Goal: Transaction & Acquisition: Purchase product/service

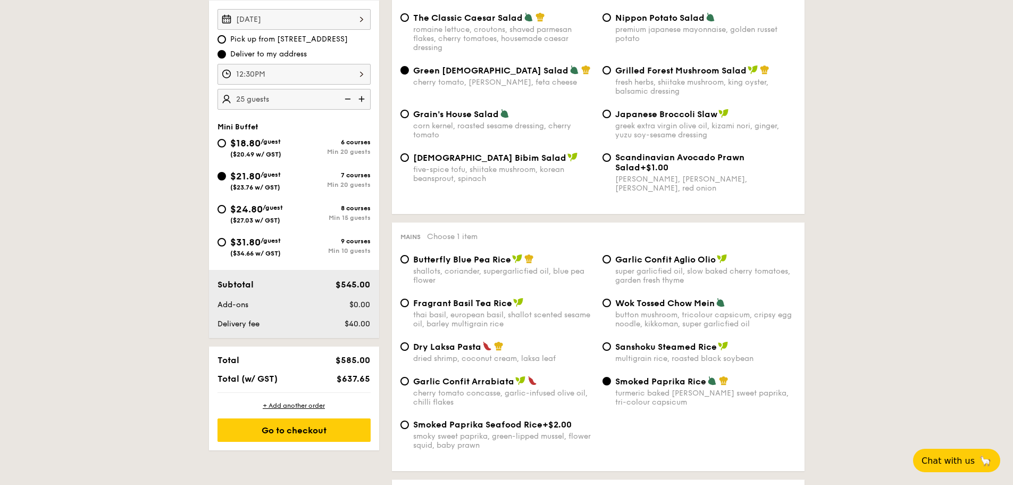
scroll to position [213, 0]
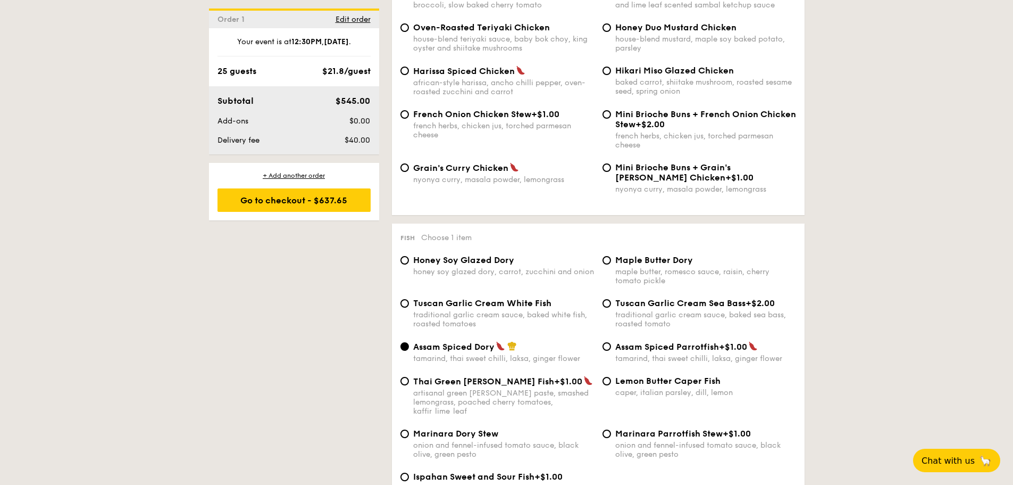
scroll to position [904, 0]
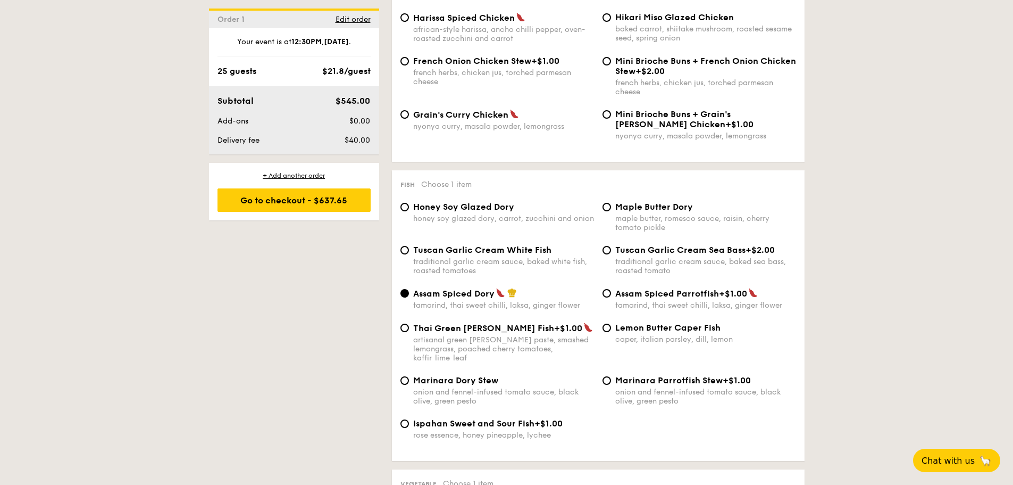
click at [668, 377] on div "Marinara Parrotfish Stew +$1.00 onion and fennel-infused tomato sauce, black ol…" at bounding box center [705, 390] width 181 height 30
click at [611, 377] on input "Marinara Parrotfish Stew +$1.00 onion and fennel-infused tomato sauce, black ol…" at bounding box center [607, 380] width 9 height 9
radio input "true"
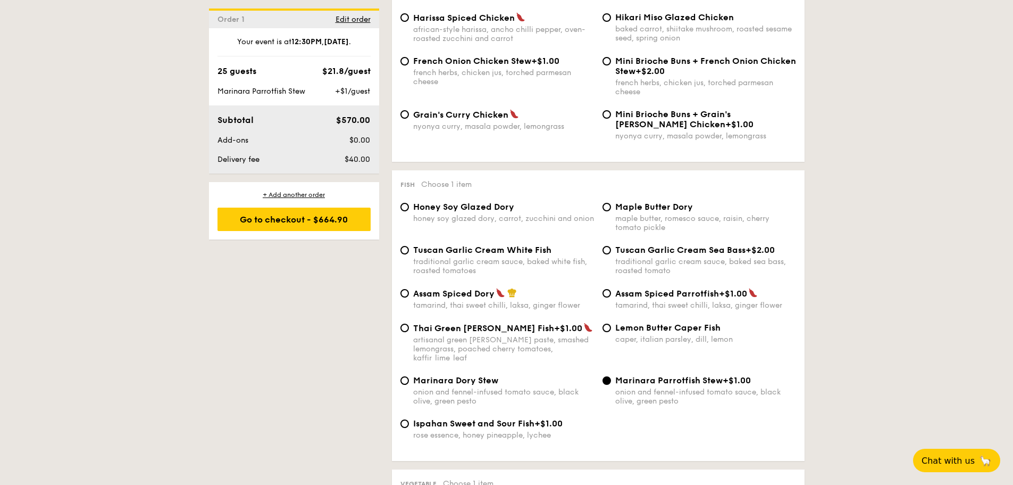
click at [685, 300] on div "Assam Spiced Parrotfish +$1.00 tamarind, thai sweet chilli, laksa, ginger flower" at bounding box center [705, 299] width 181 height 22
click at [611, 297] on input "Assam Spiced Parrotfish +$1.00 tamarind, thai sweet chilli, laksa, ginger flower" at bounding box center [607, 293] width 9 height 9
radio input "true"
click at [446, 292] on span "Assam Spiced Dory" at bounding box center [453, 293] width 81 height 10
click at [409, 292] on input "Assam Spiced Dory tamarind, thai sweet chilli, laksa, ginger flower" at bounding box center [405, 293] width 9 height 9
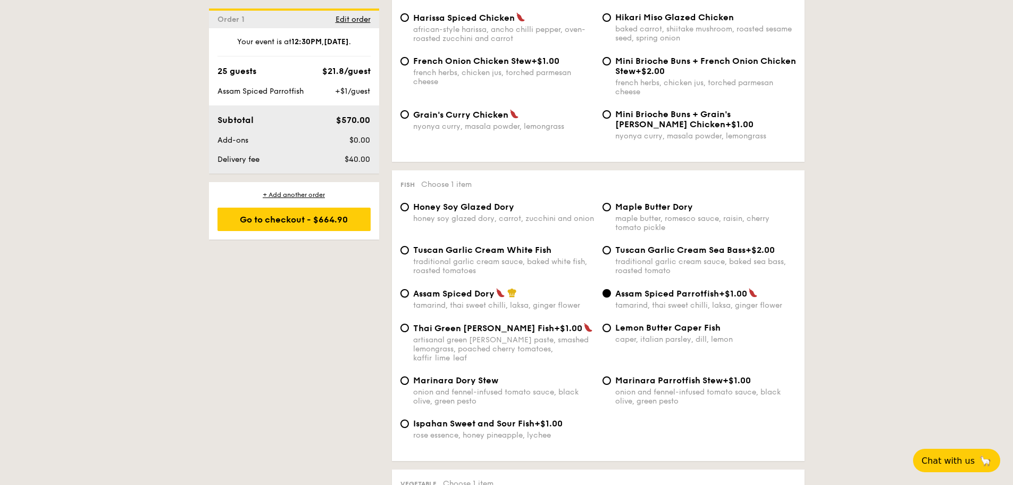
radio input "true"
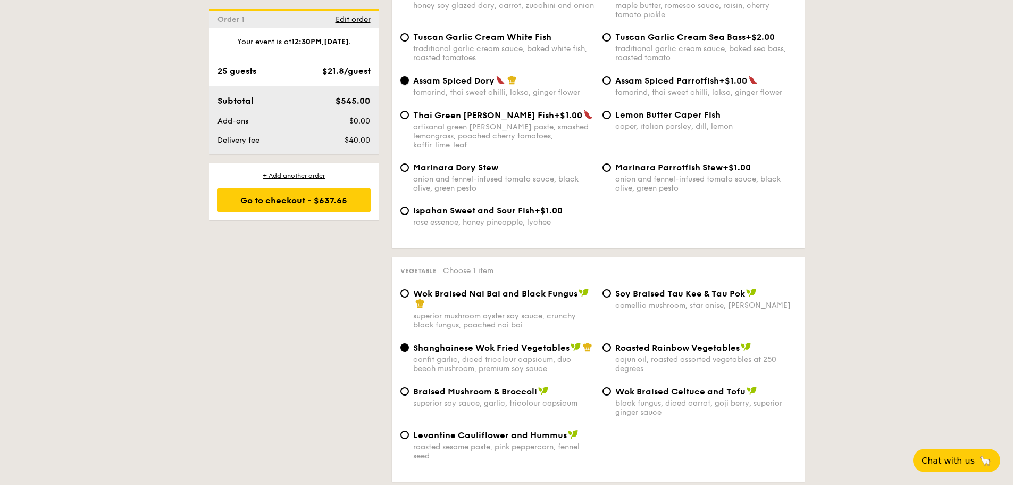
scroll to position [1170, 0]
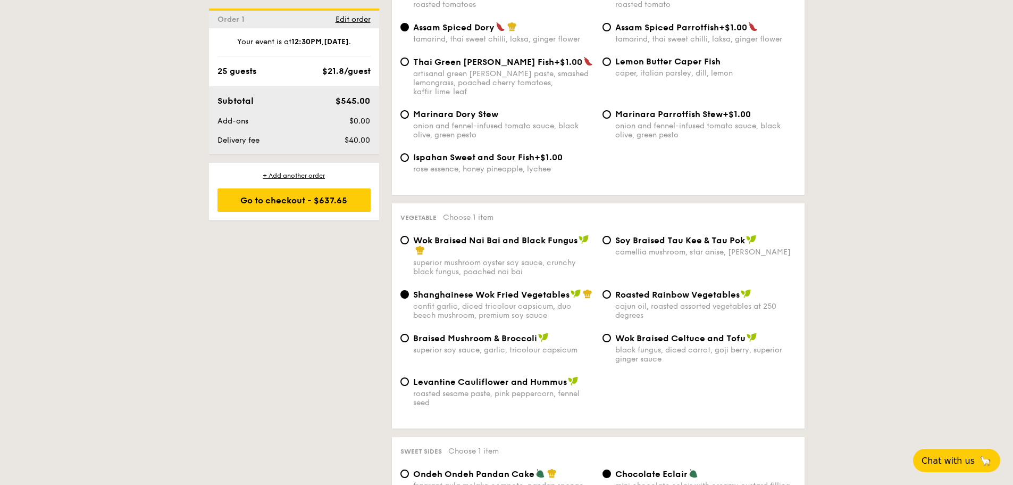
click at [546, 258] on div "superior mushroom oyster soy sauce, crunchy black fungus, poached nai bai" at bounding box center [503, 267] width 181 height 18
click at [409, 244] on input "Wok Braised Nai Bai and Black Fungus superior mushroom oyster soy sauce, crunch…" at bounding box center [405, 240] width 9 height 9
radio input "true"
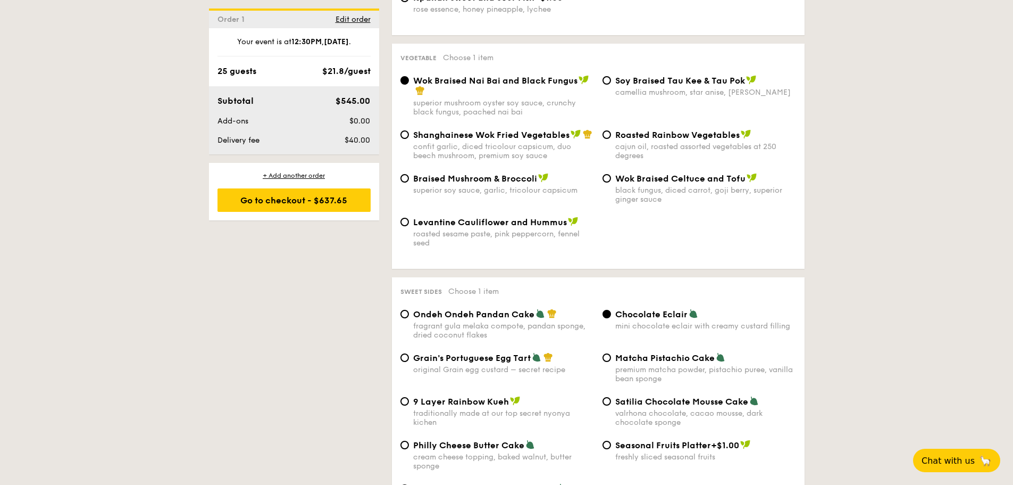
scroll to position [1277, 0]
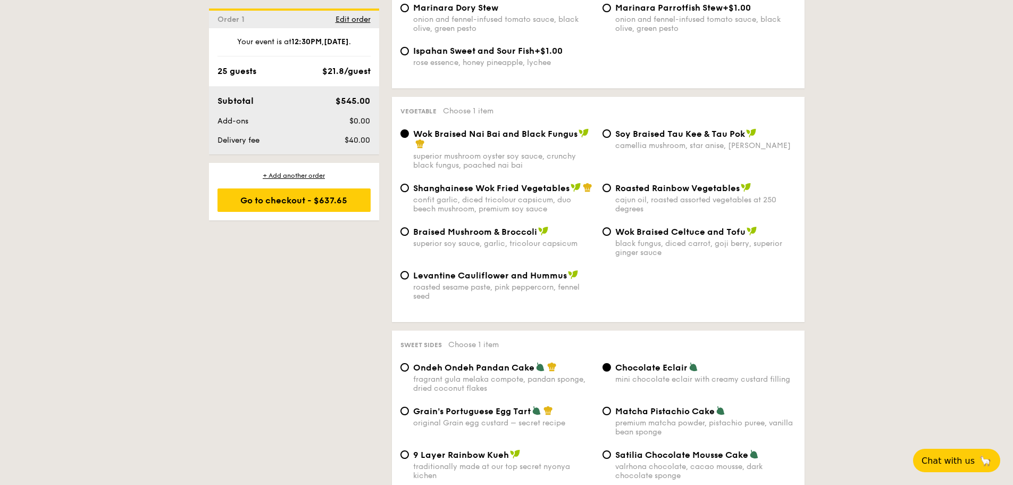
click at [628, 239] on div "black fungus, diced carrot, goji berry, superior ginger sauce" at bounding box center [705, 248] width 181 height 18
click at [611, 231] on input "Wok Braised Celtuce and Tofu black fungus, diced carrot, goji [PERSON_NAME], su…" at bounding box center [607, 231] width 9 height 9
radio input "true"
click at [696, 270] on div "Levantine Cauliflower and Hummus roasted sesame paste, pink peppercorn, fennel …" at bounding box center [598, 292] width 404 height 44
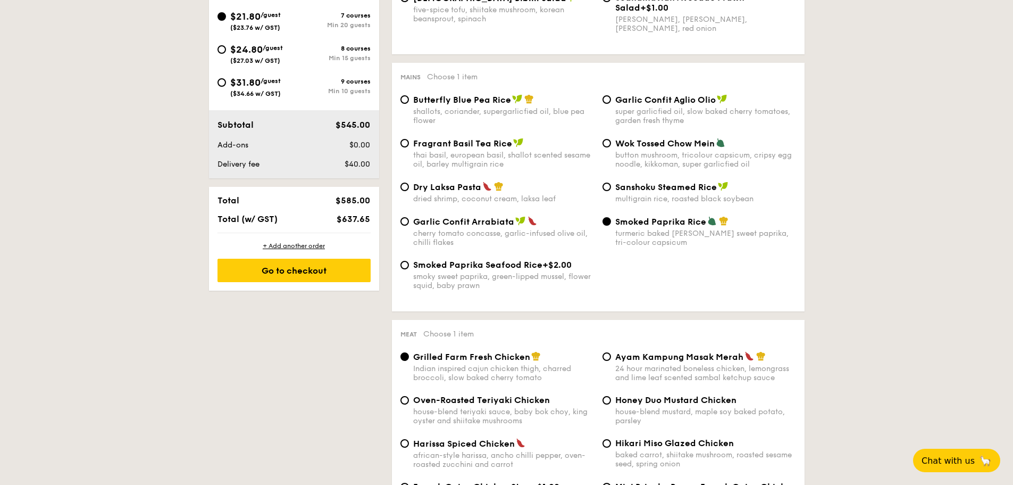
scroll to position [426, 0]
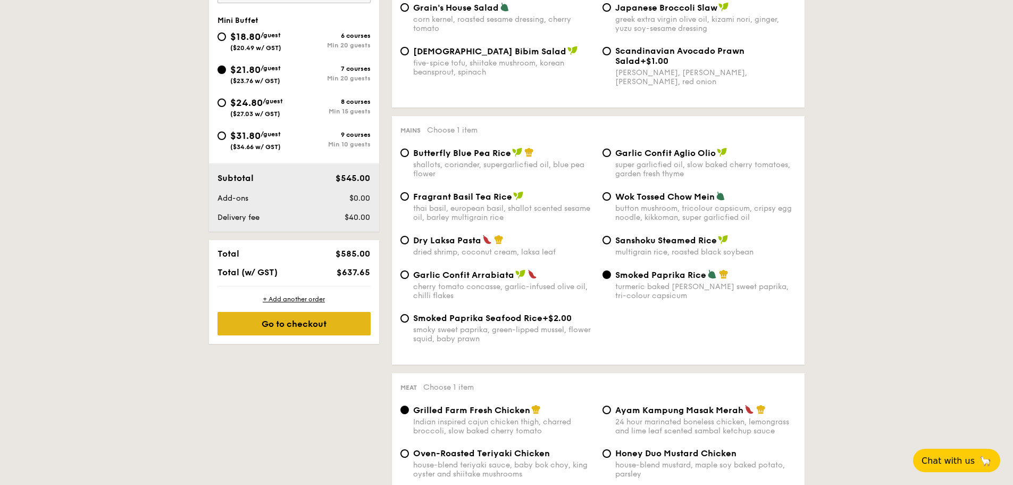
drag, startPoint x: 313, startPoint y: 325, endPoint x: 320, endPoint y: 328, distance: 6.9
click at [313, 325] on div "Go to checkout" at bounding box center [294, 323] width 153 height 23
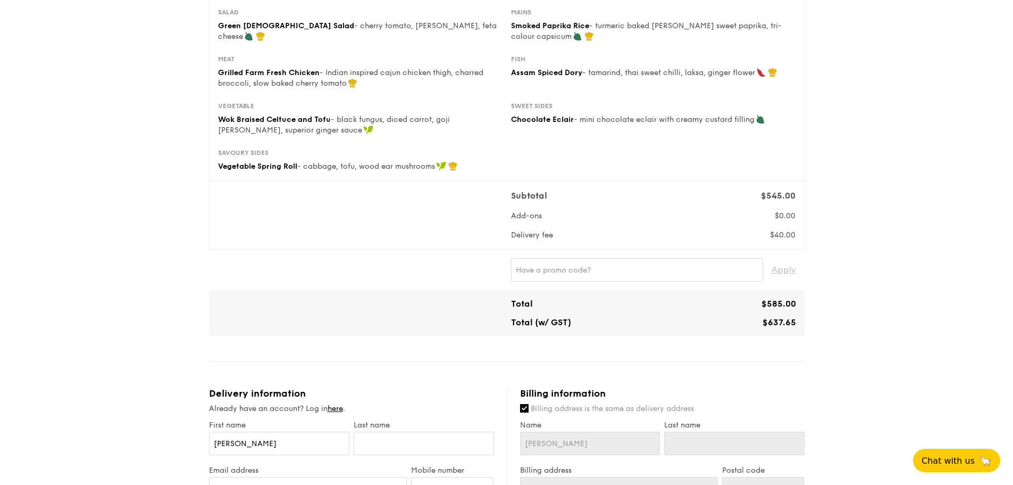
scroll to position [213, 0]
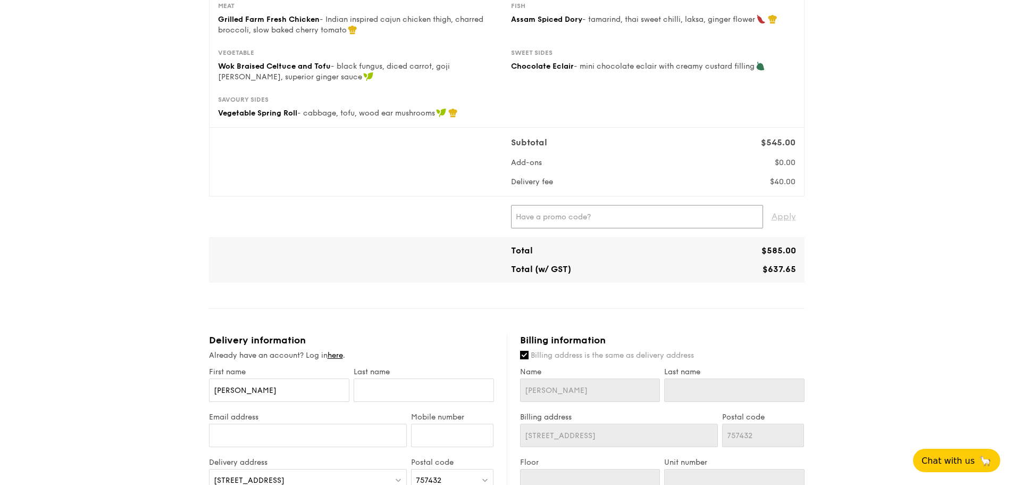
click at [569, 215] on input "text" at bounding box center [637, 216] width 252 height 23
click at [559, 214] on input "text" at bounding box center [637, 216] width 252 height 23
paste input "DIVEXGRAIN"
type input "DIVEXGRAIN"
click at [791, 218] on span "Apply" at bounding box center [784, 216] width 24 height 23
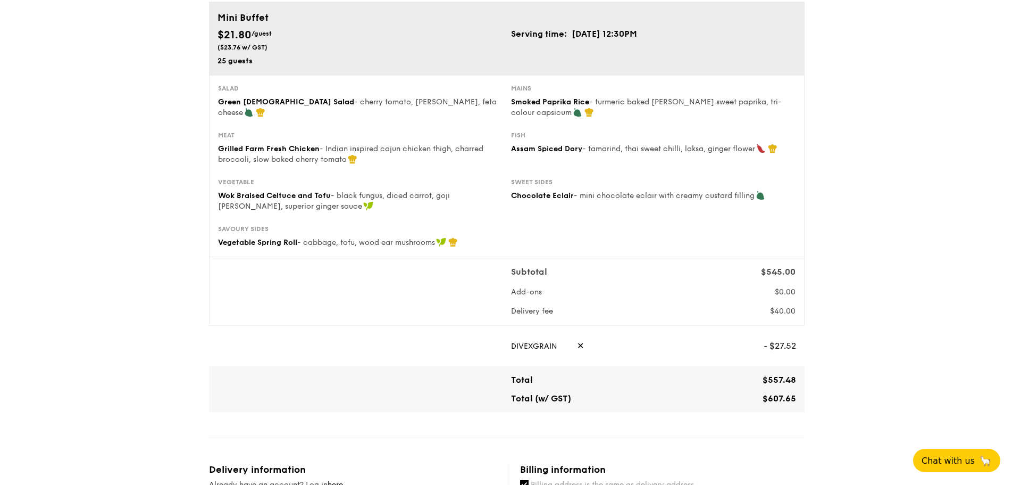
scroll to position [0, 0]
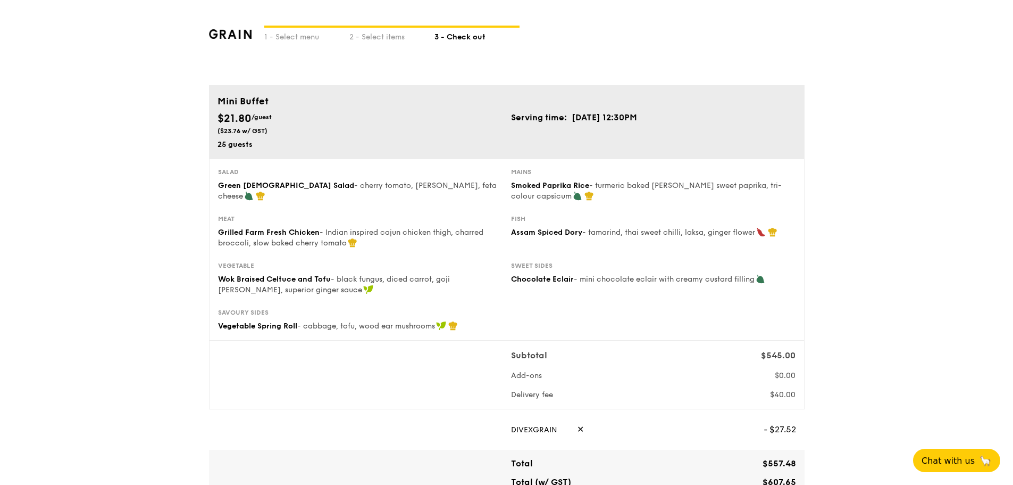
click at [573, 274] on div "Chocolate Eclair - mini chocolate eclair with creamy custard filling" at bounding box center [653, 279] width 285 height 11
click at [380, 36] on div "2 - Select items" at bounding box center [391, 35] width 85 height 15
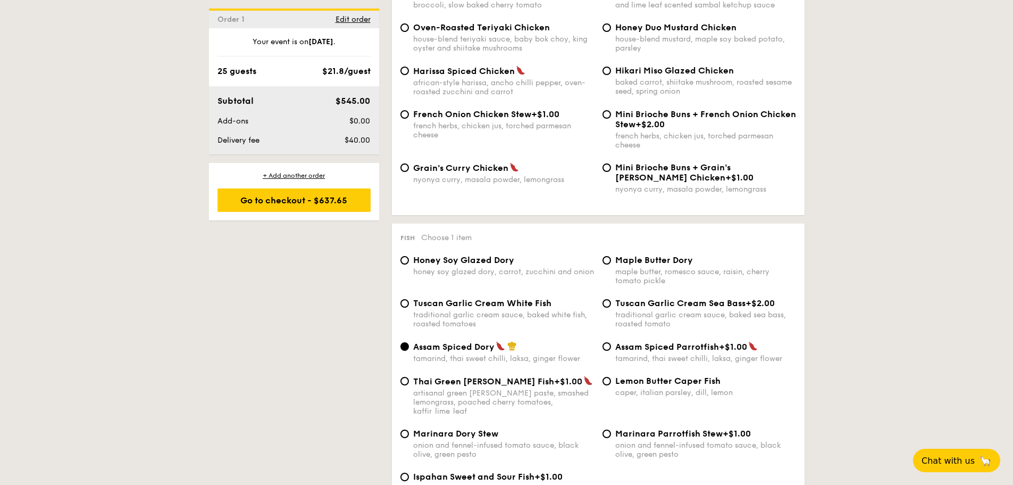
scroll to position [904, 0]
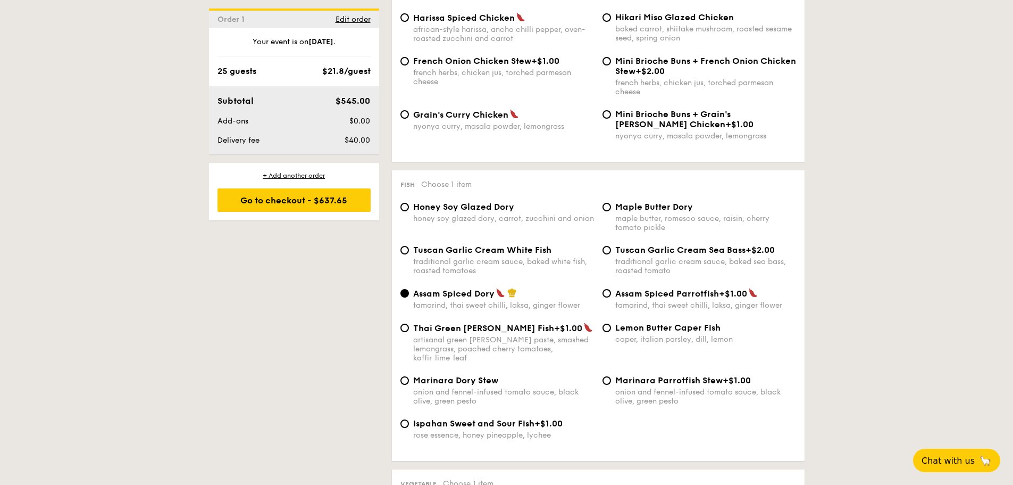
click at [462, 252] on span "Tuscan Garlic Cream White Fish" at bounding box center [482, 250] width 138 height 10
click at [409, 252] on input "Tuscan Garlic Cream White Fish traditional garlic cream sauce, baked white fish…" at bounding box center [405, 250] width 9 height 9
radio input "true"
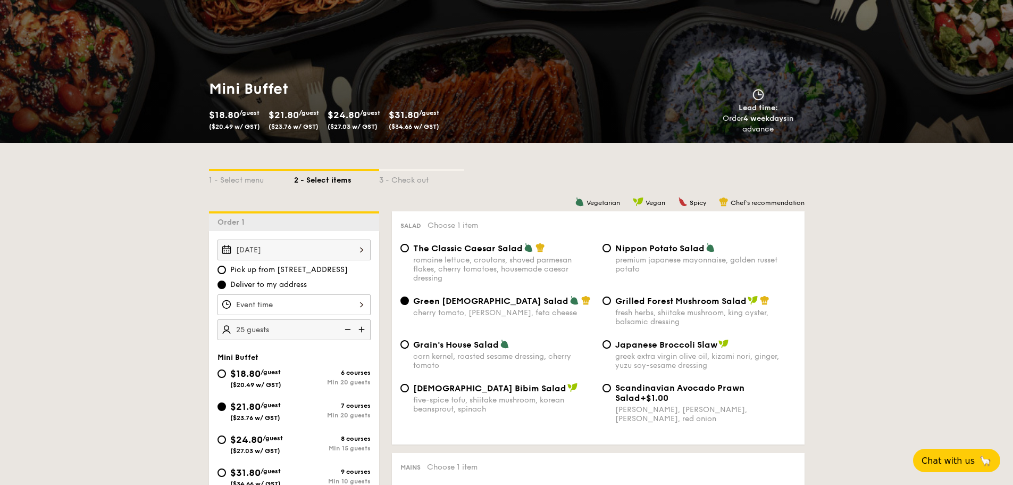
scroll to position [0, 0]
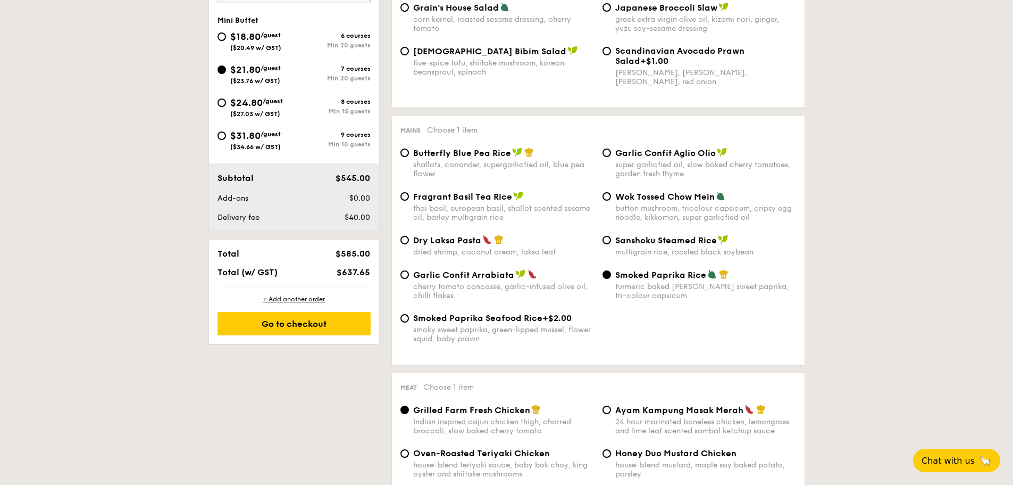
click at [326, 323] on div "Go to checkout" at bounding box center [294, 323] width 153 height 23
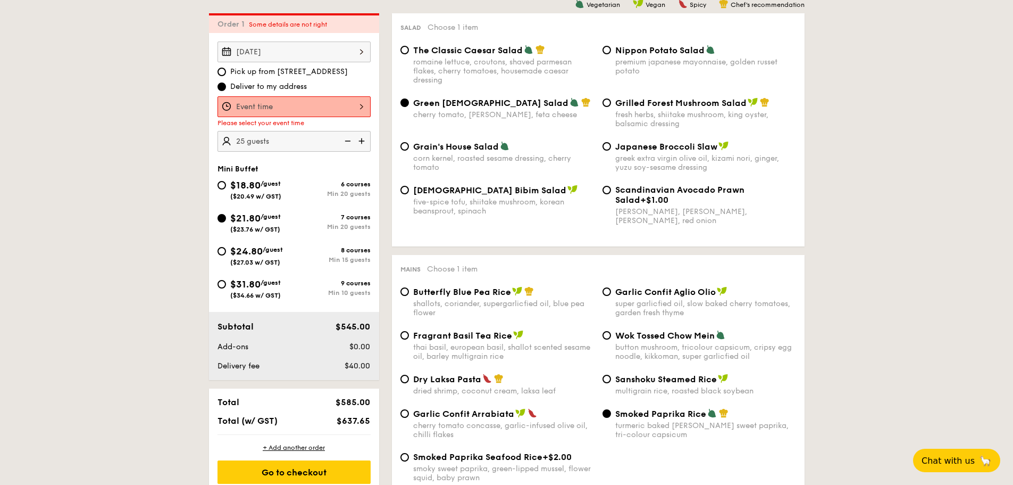
scroll to position [284, 0]
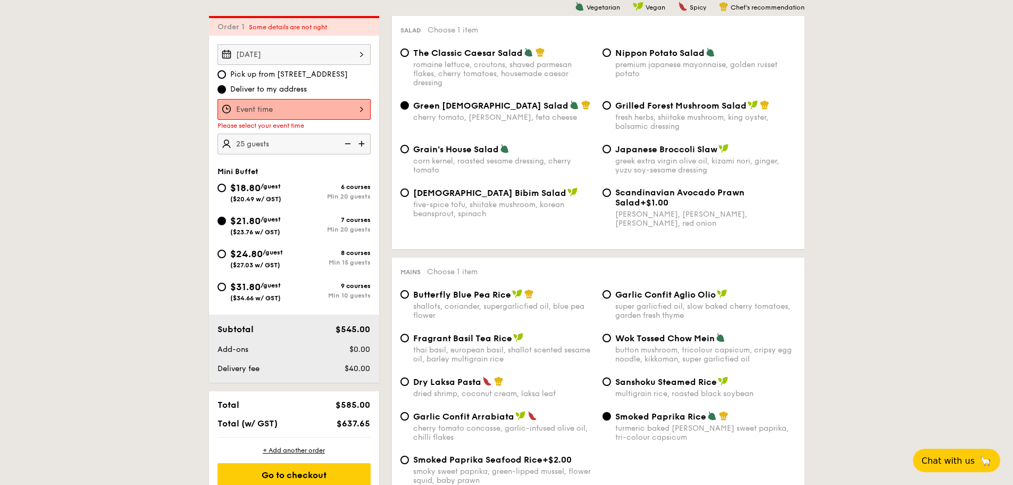
click at [283, 115] on div at bounding box center [294, 109] width 153 height 21
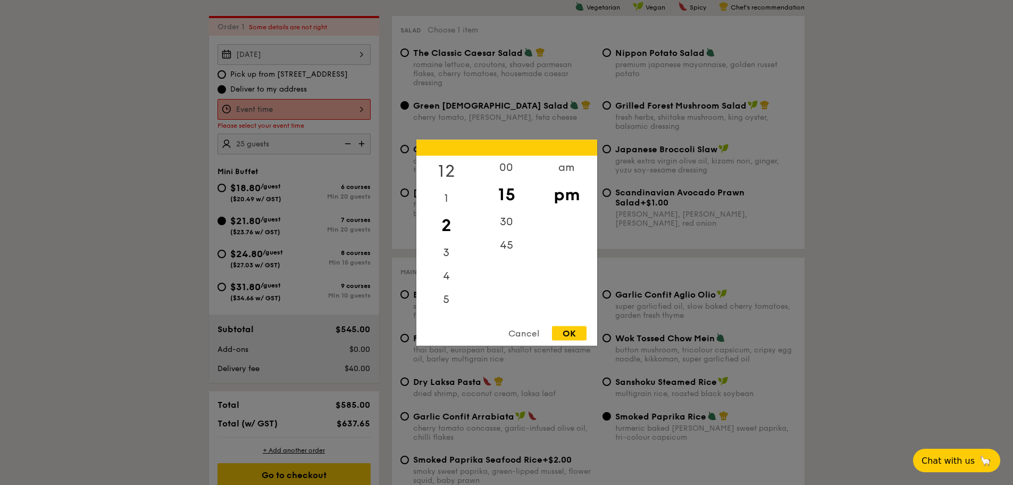
click at [451, 171] on div "12" at bounding box center [446, 170] width 60 height 31
click at [515, 229] on div "30" at bounding box center [507, 225] width 60 height 31
click at [574, 337] on div "OK" at bounding box center [569, 333] width 35 height 14
type input "12:30PM"
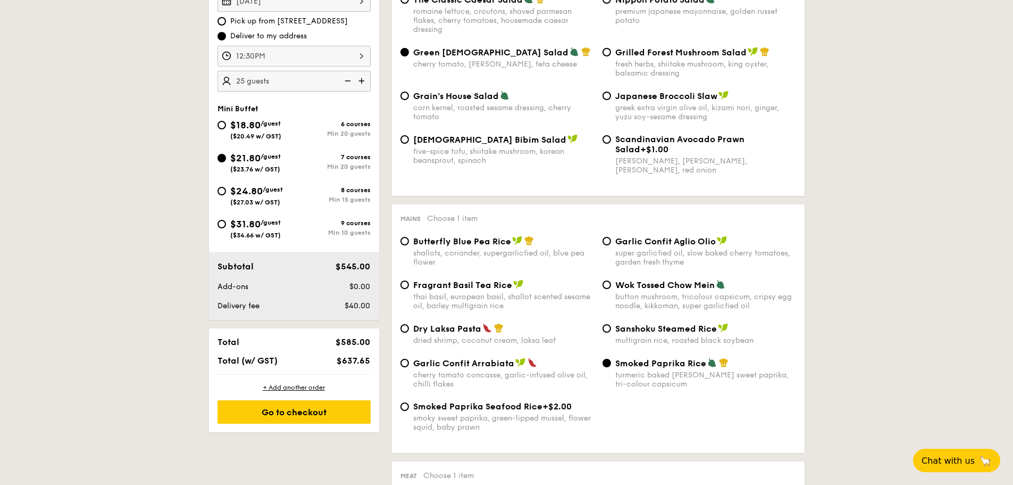
scroll to position [390, 0]
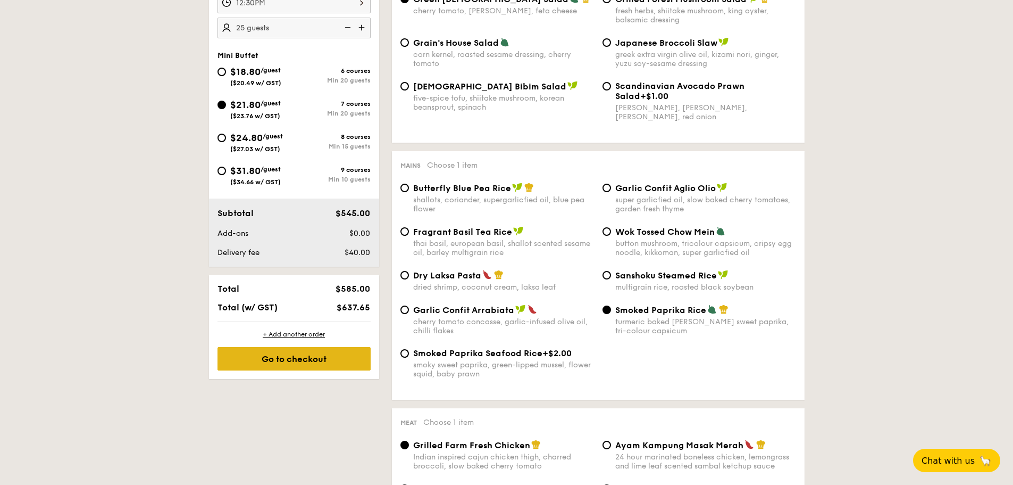
click at [298, 360] on div "Go to checkout" at bounding box center [294, 358] width 153 height 23
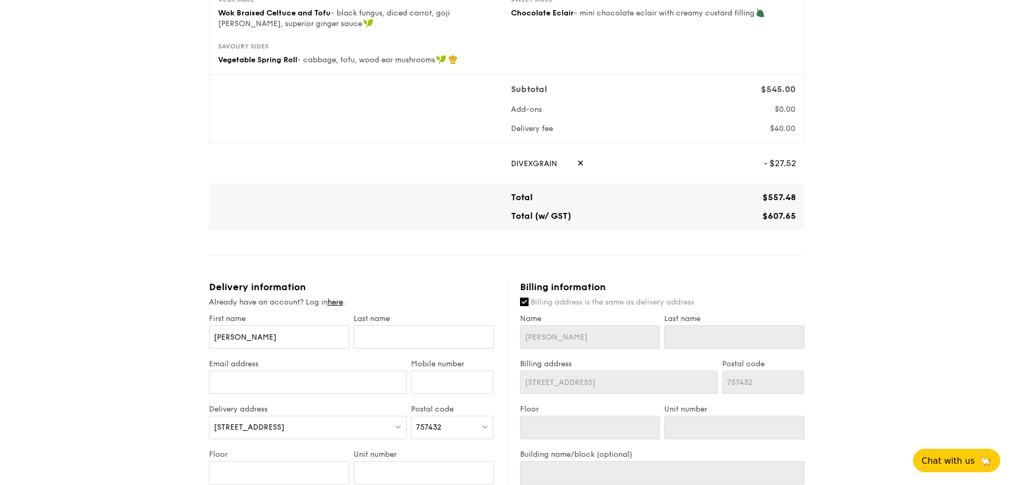
scroll to position [319, 0]
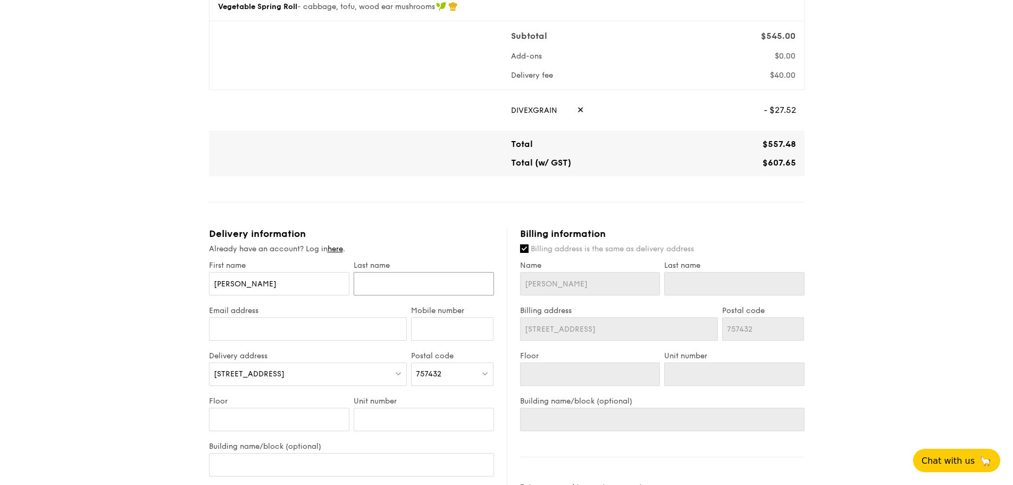
drag, startPoint x: 380, startPoint y: 285, endPoint x: 413, endPoint y: 280, distance: 33.3
click at [380, 285] on input "text" at bounding box center [424, 283] width 140 height 23
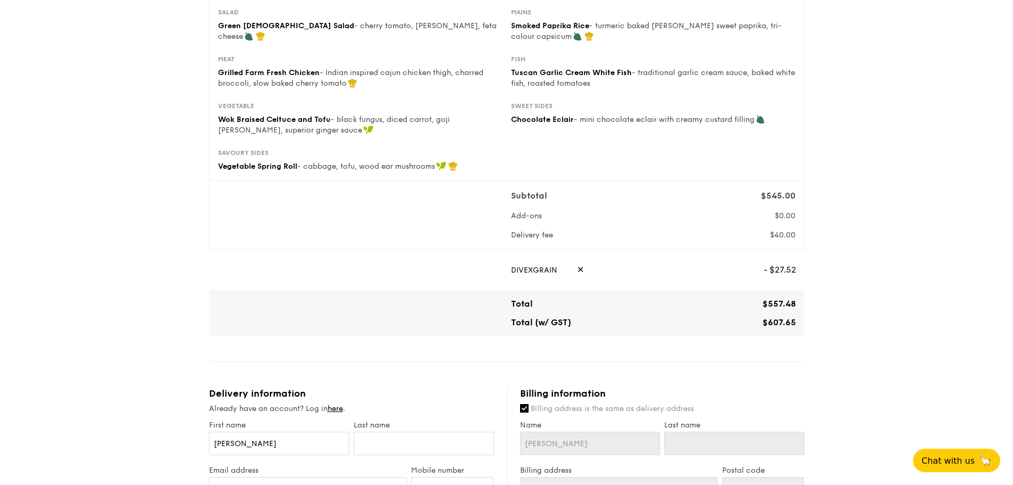
scroll to position [0, 0]
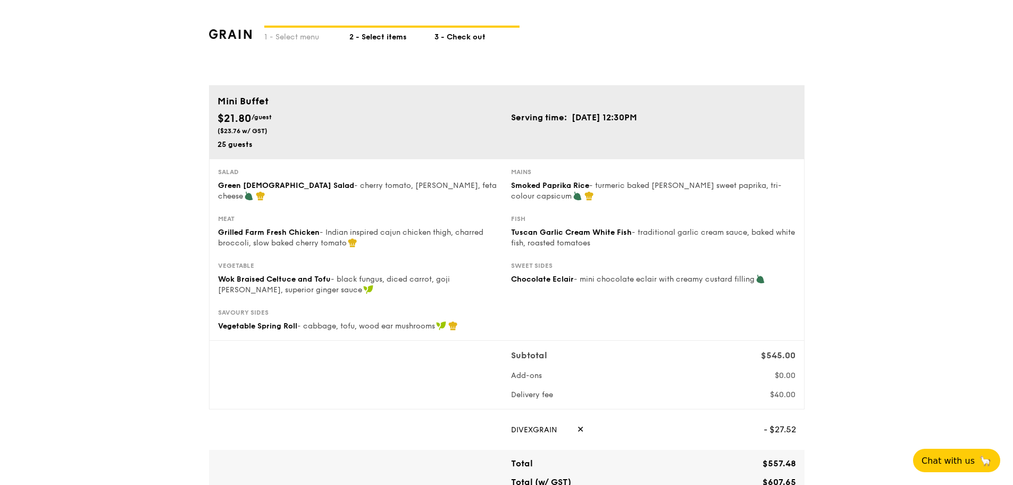
click at [377, 39] on div "2 - Select items" at bounding box center [391, 35] width 85 height 15
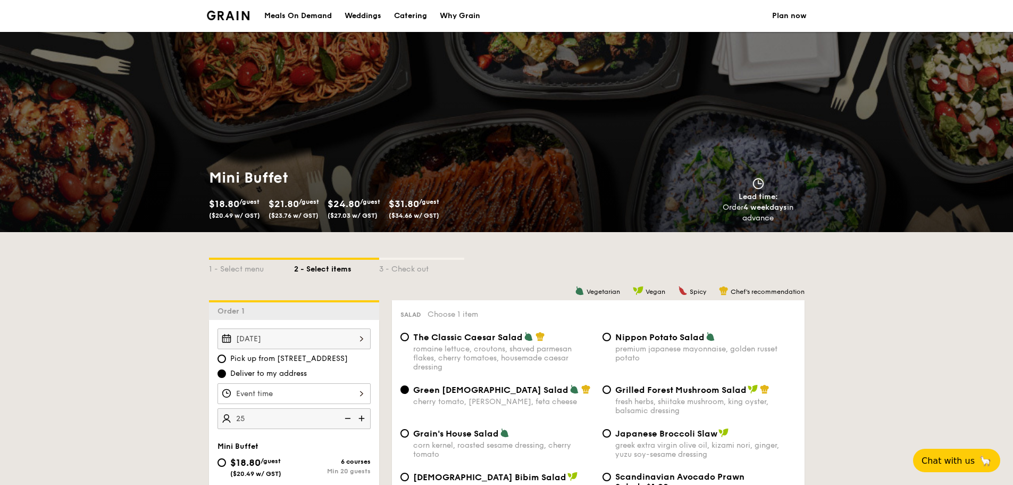
click at [344, 418] on img at bounding box center [347, 418] width 16 height 20
click at [345, 418] on img at bounding box center [347, 418] width 16 height 20
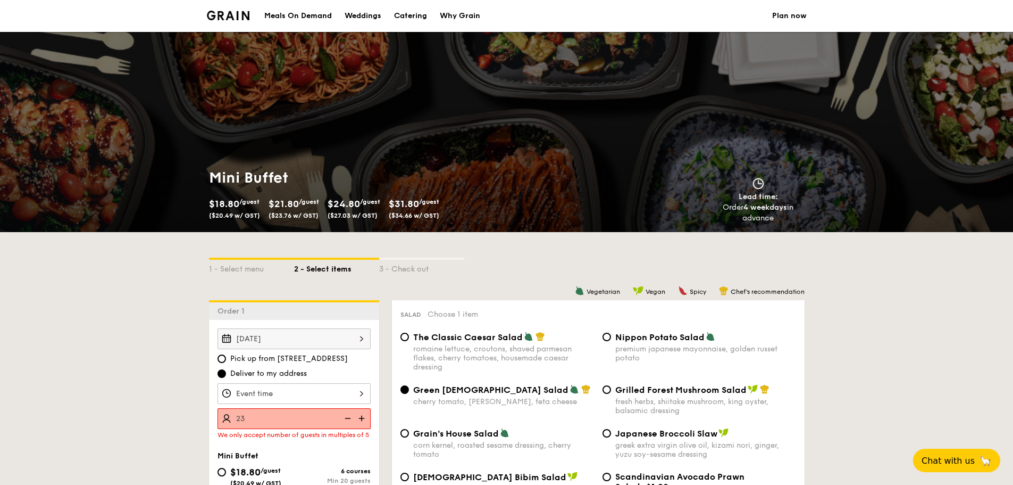
type input "23 guests"
click at [254, 393] on div at bounding box center [294, 393] width 153 height 21
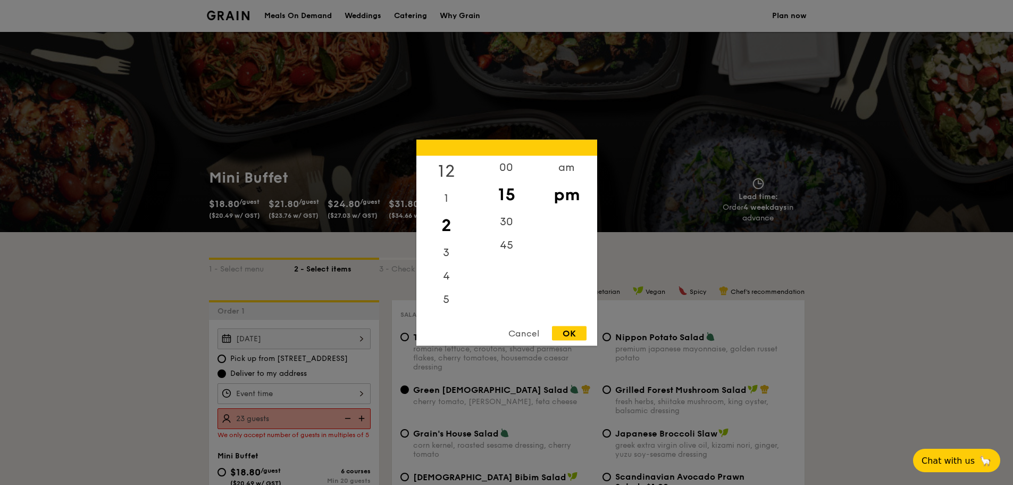
click at [444, 169] on div "12" at bounding box center [446, 170] width 60 height 31
click at [503, 226] on div "30" at bounding box center [507, 225] width 60 height 31
click at [577, 334] on div "OK" at bounding box center [569, 333] width 35 height 14
type input "12:30PM"
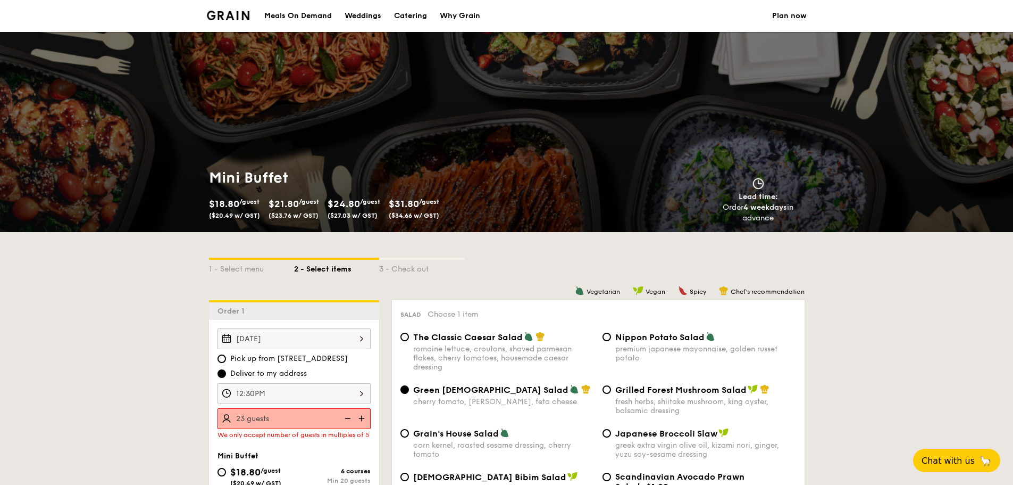
scroll to position [106, 0]
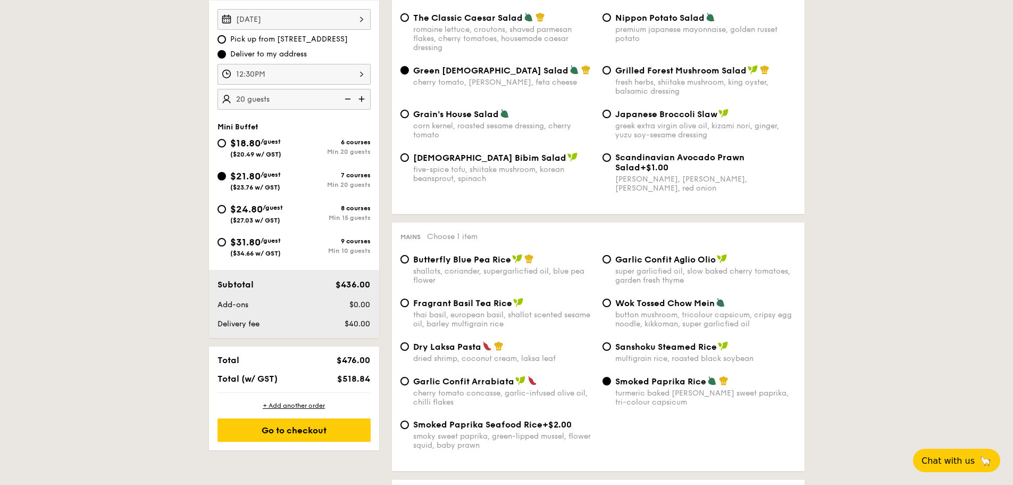
scroll to position [372, 0]
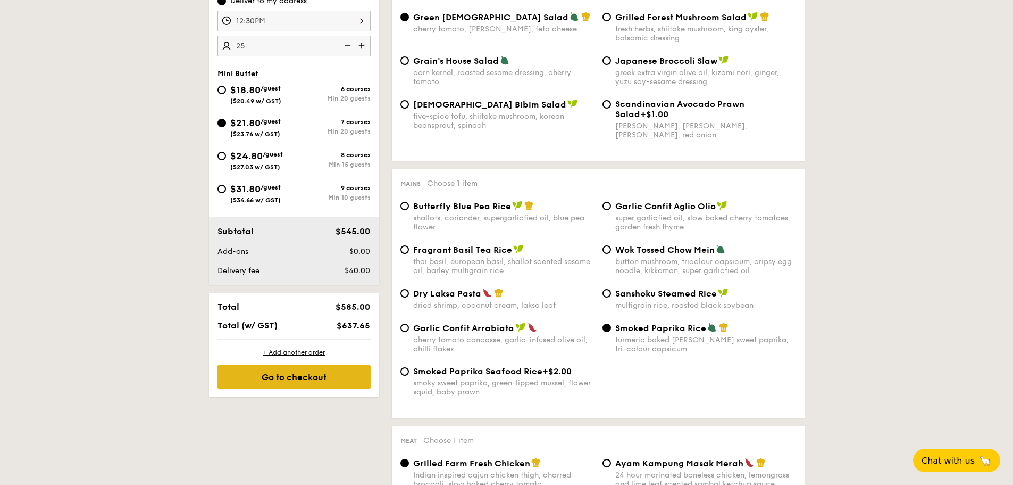
type input "25 guests"
click at [302, 376] on div "Go to checkout" at bounding box center [294, 376] width 153 height 23
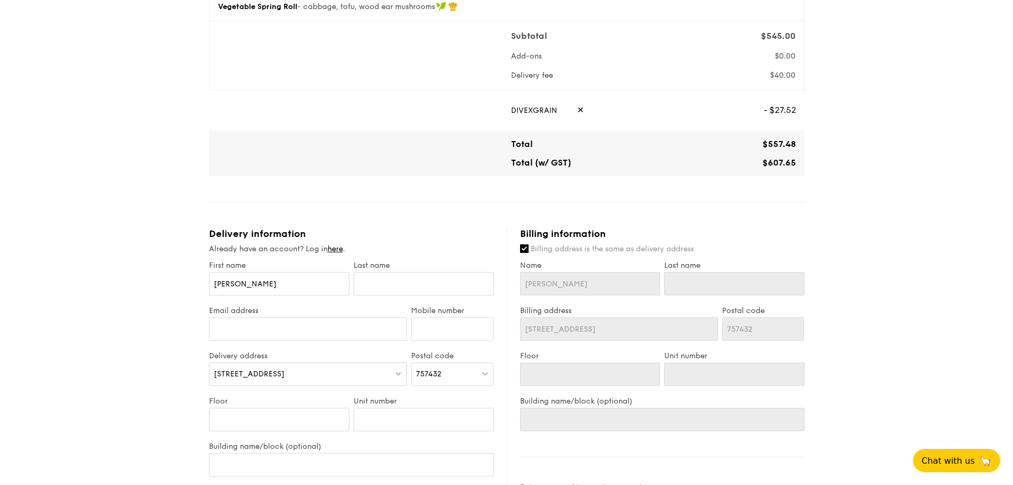
scroll to position [372, 0]
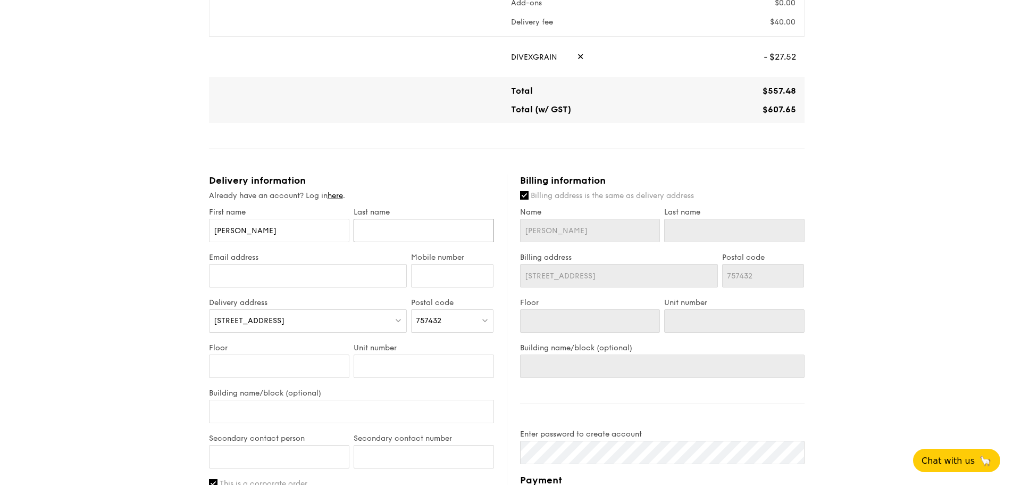
click at [391, 235] on input "text" at bounding box center [424, 230] width 140 height 23
type input "T"
type input "Ta"
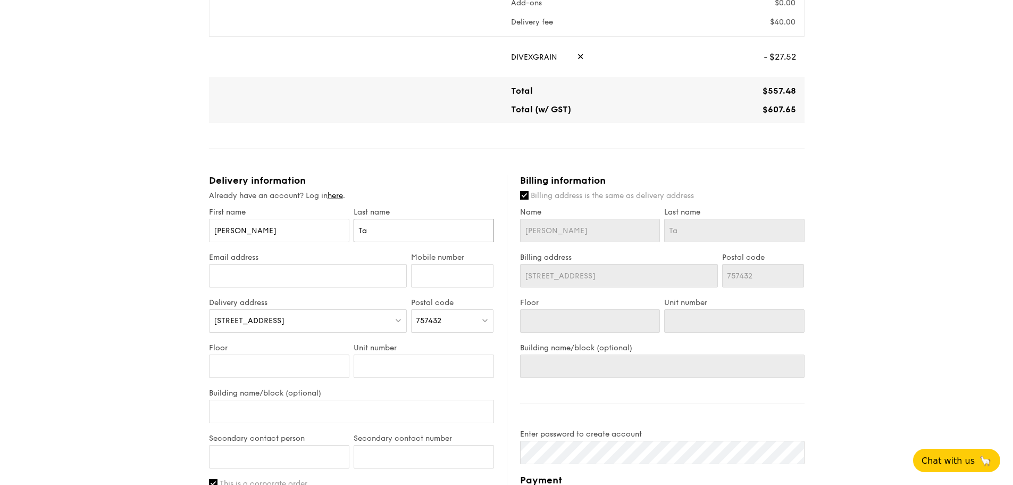
type input "Tan"
click at [334, 280] on input "Email address" at bounding box center [308, 275] width 198 height 23
type input "[EMAIL_ADDRESS][DOMAIN_NAME]"
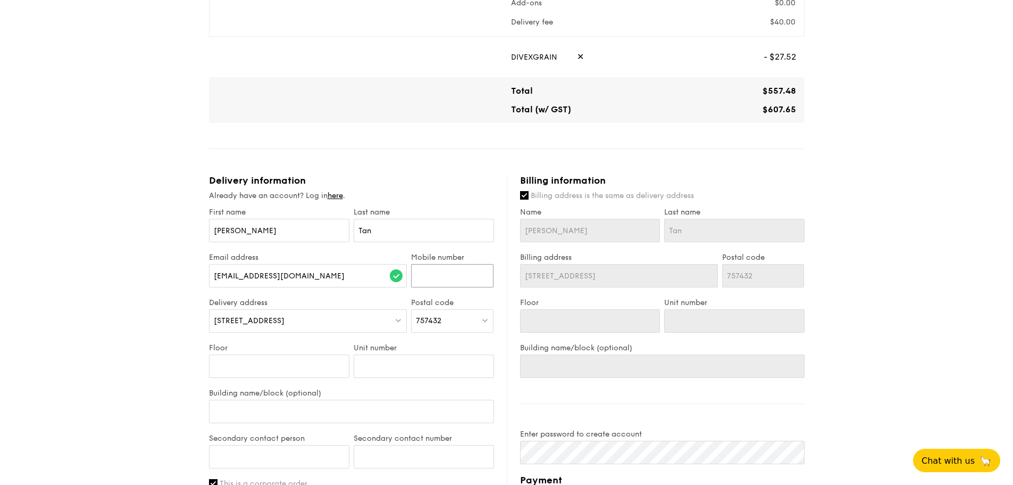
click at [438, 275] on input "Mobile number" at bounding box center [452, 275] width 82 height 23
type input "88423008"
click at [264, 363] on input "Floor" at bounding box center [279, 365] width 140 height 23
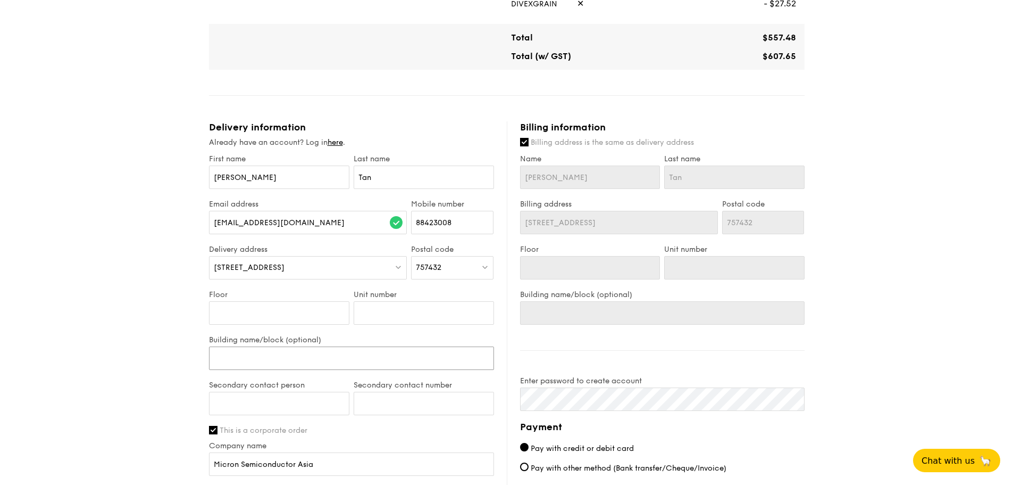
click at [262, 363] on input "Building name/block (optional)" at bounding box center [351, 357] width 285 height 23
type input "F"
type input "F1"
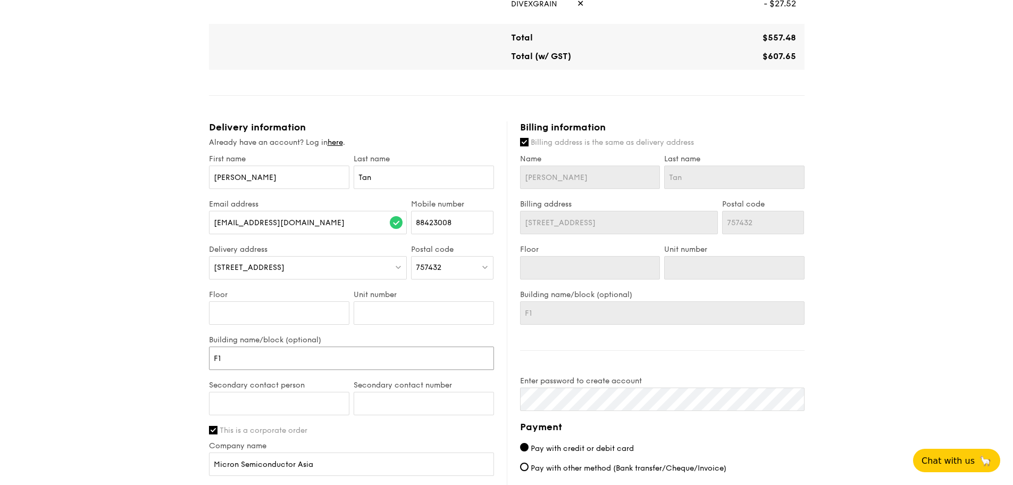
type input "F10"
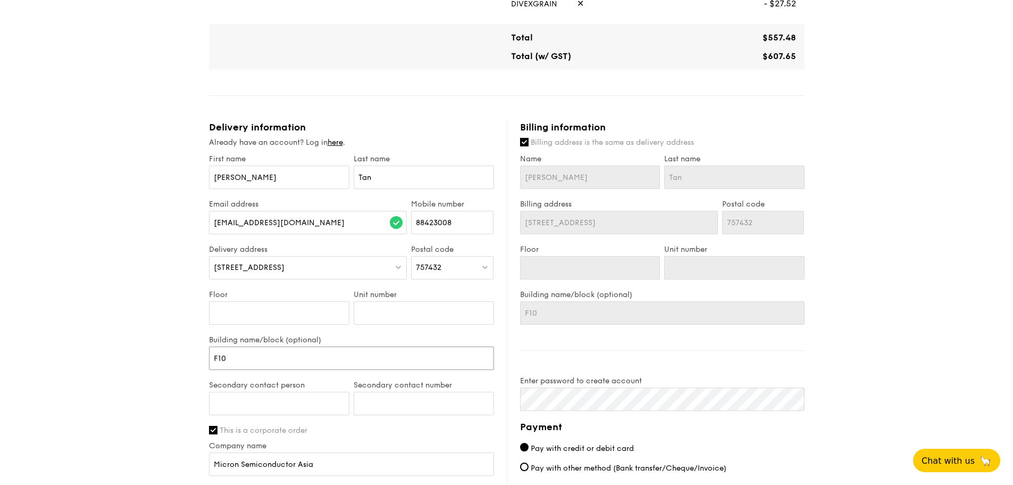
type input "F10"
type input "F10A"
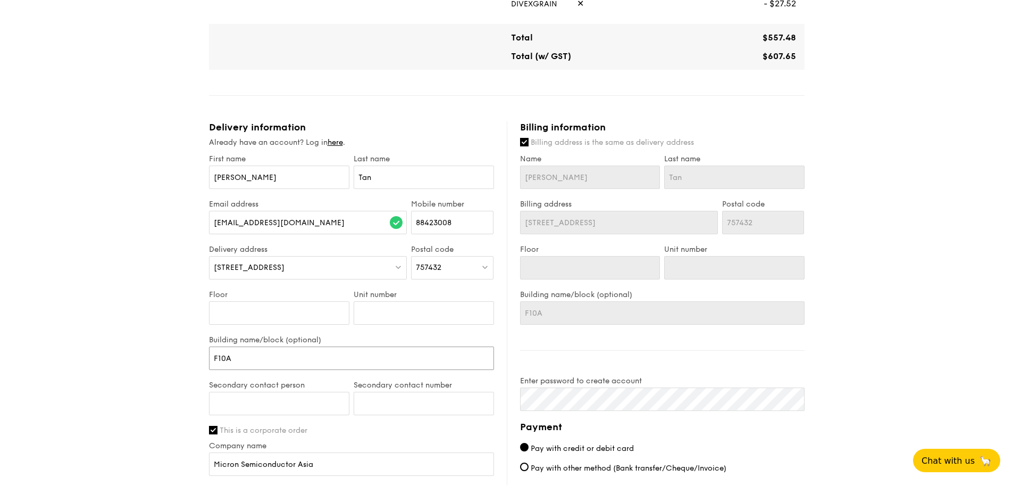
type input "F10A R"
type input "F10A"
type input "F10A r"
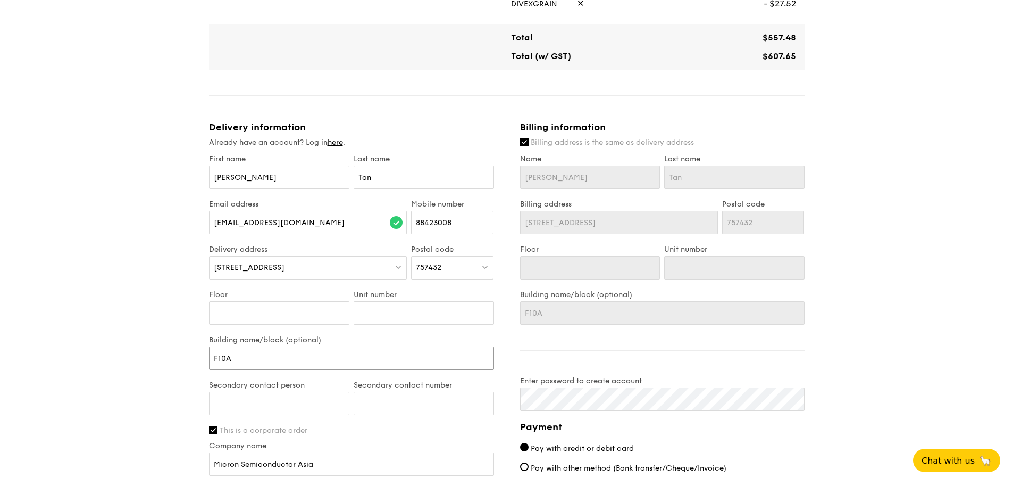
type input "F10A r"
type input "F10A re"
type input "F10A rec"
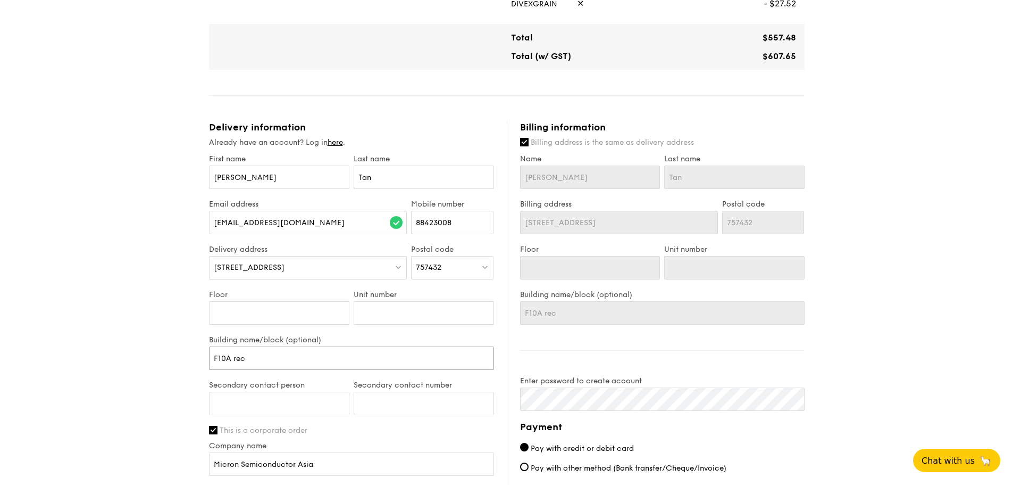
type input "F10A recp"
type input "F10A recpt"
type input "F10A recpti"
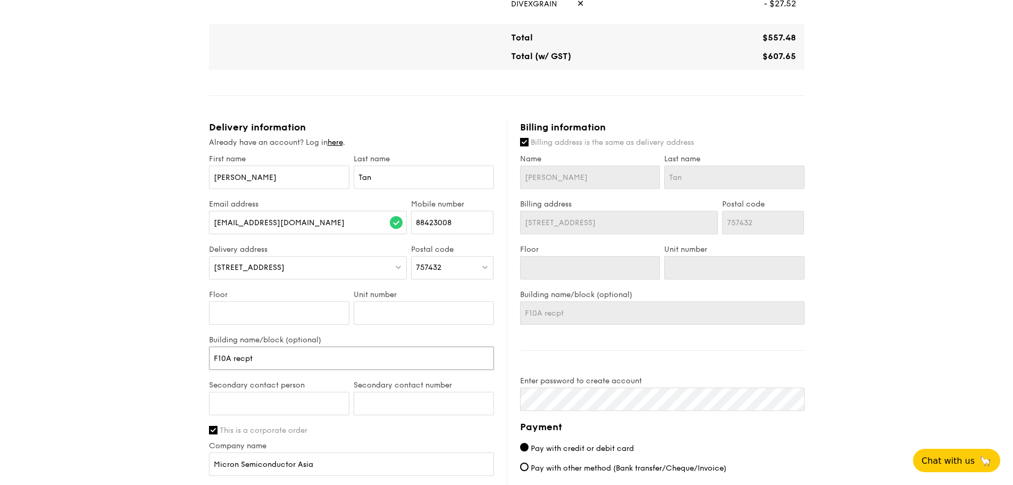
type input "F10A recpti"
type input "F10A recptio"
type input "F10A recption"
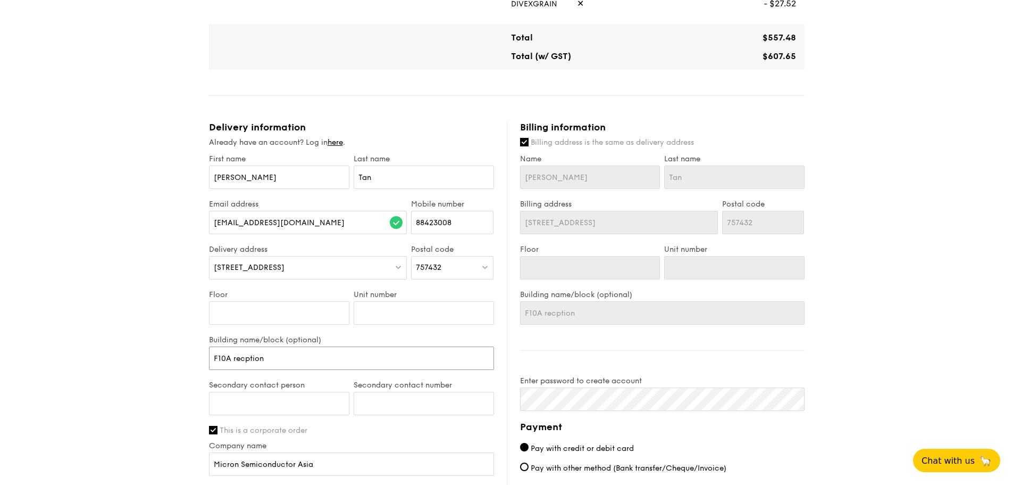
type input "F10A recption"
click at [260, 314] on input "Floor" at bounding box center [279, 312] width 140 height 23
click at [244, 359] on input "F10A recption" at bounding box center [351, 357] width 285 height 23
click at [233, 358] on input "F10A recption" at bounding box center [351, 357] width 285 height 23
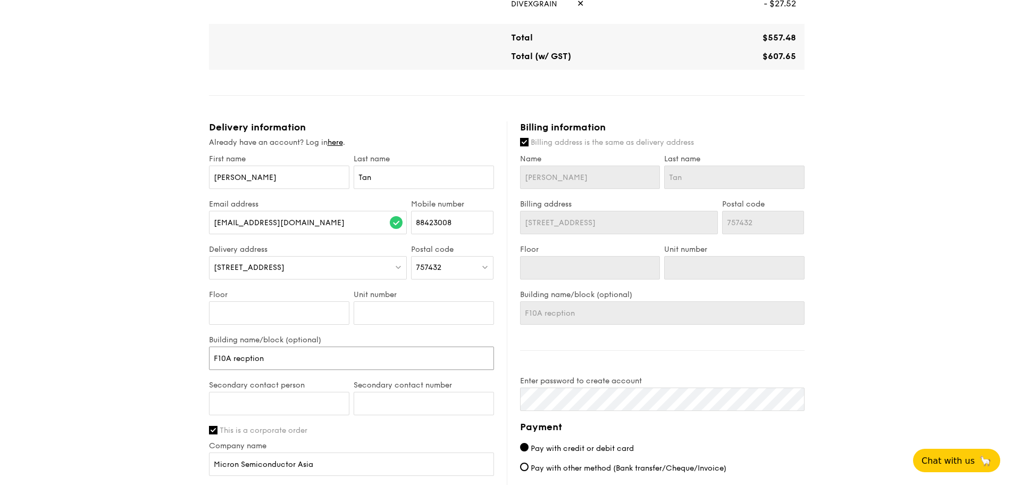
type input "F10A Mrecption"
type input "F10A Mirecption"
type input "F10A Micrecption"
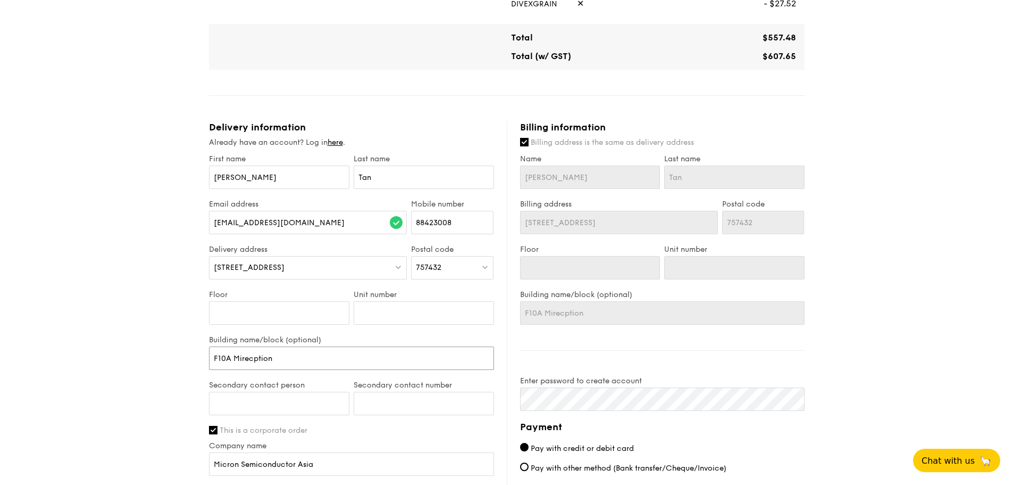
type input "F10A Micrecption"
type input "F10A Micrrecption"
type input "F10A Microrecption"
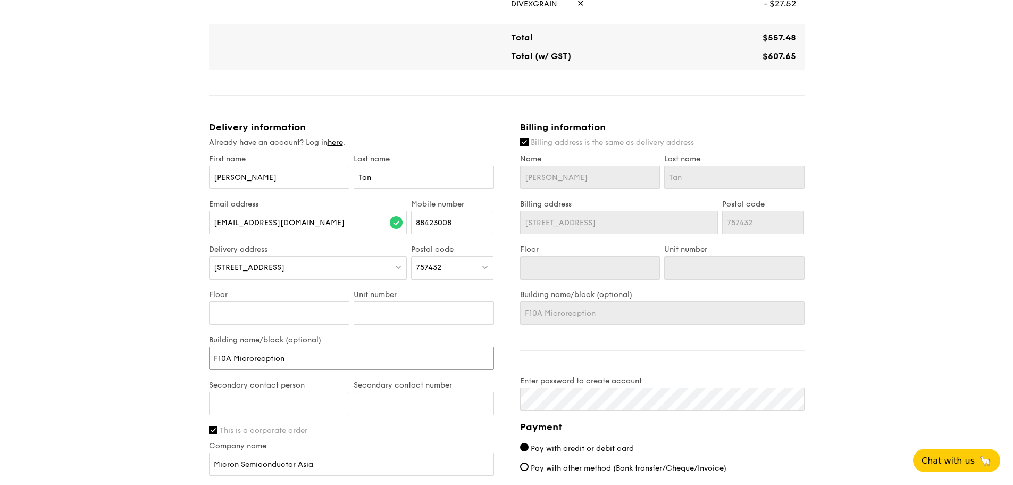
type input "F10A Micronrecption"
type input "F10A Micron recption"
drag, startPoint x: 311, startPoint y: 358, endPoint x: 260, endPoint y: 362, distance: 51.7
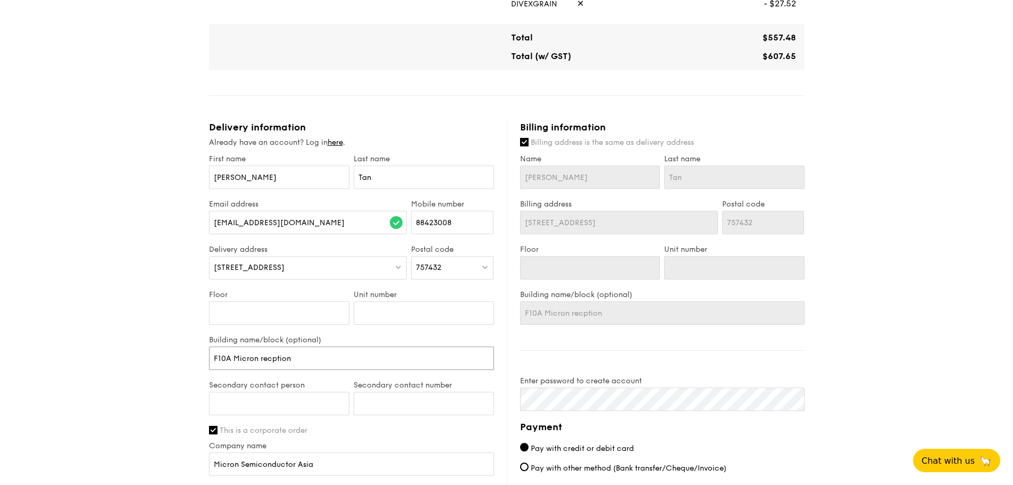
click at [260, 362] on input "F10A Micron recption" at bounding box center [351, 357] width 285 height 23
type input "F10A Micron R"
type input "F10A Micron Re"
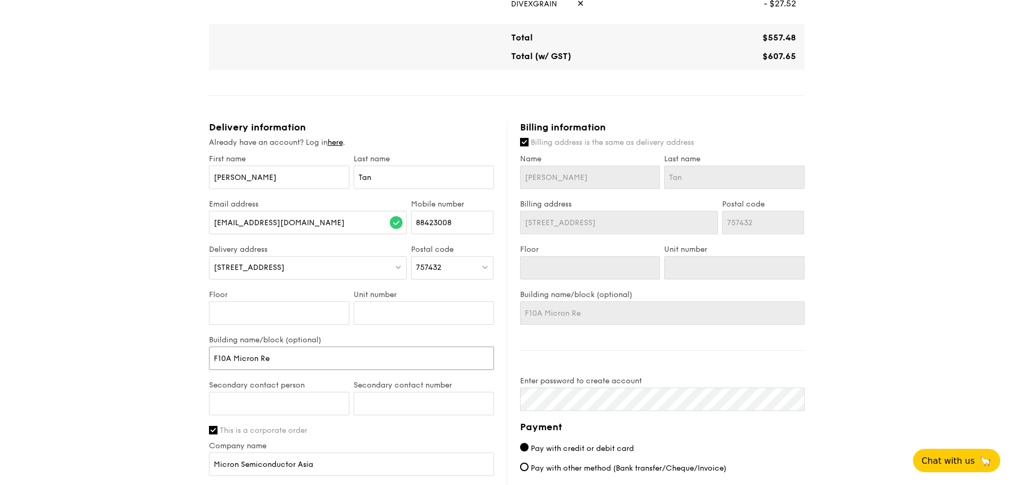
type input "F10A Micron Rec"
type input "F10A Micron Rece"
type input "F10A Micron Recep"
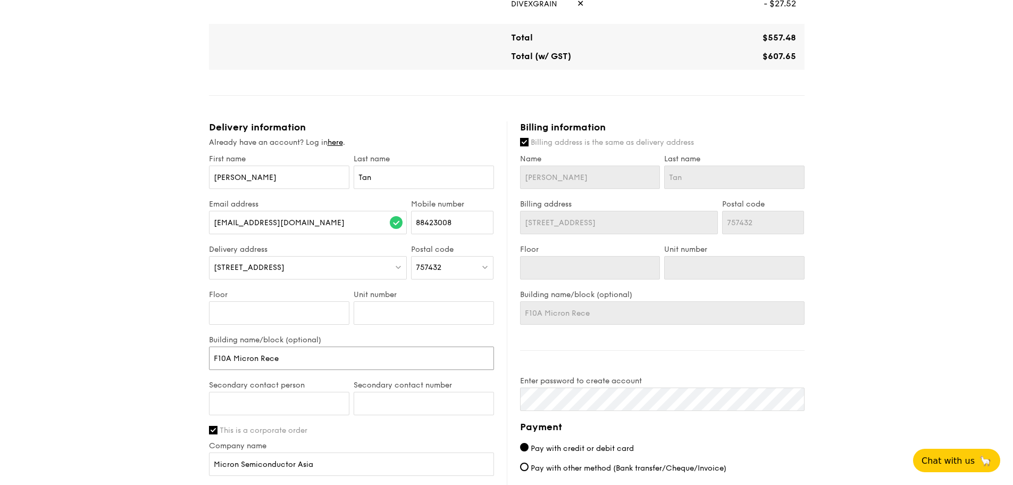
type input "F10A Micron Recep"
type input "F10A Micron Recept"
type input "F10A Micron Recepti"
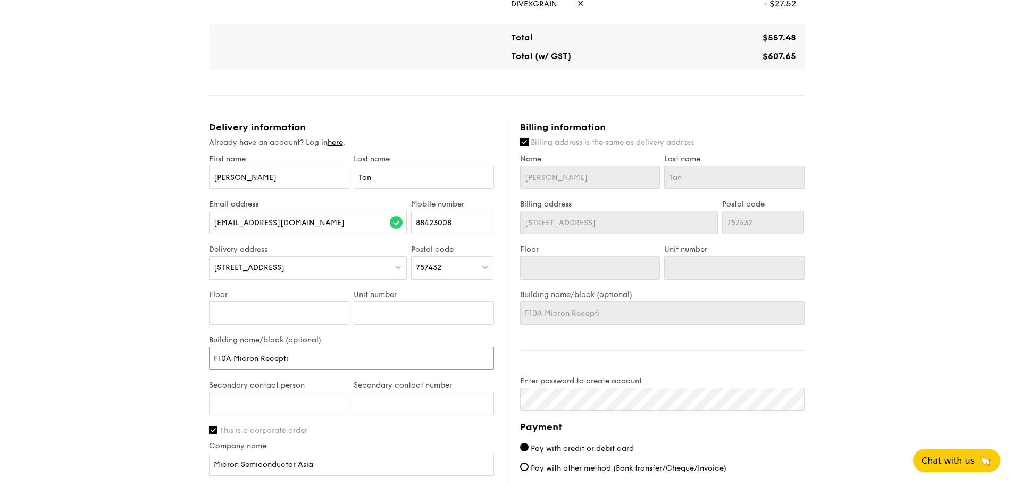
type input "F10A Micron Receptio"
type input "F10A Micron Reception"
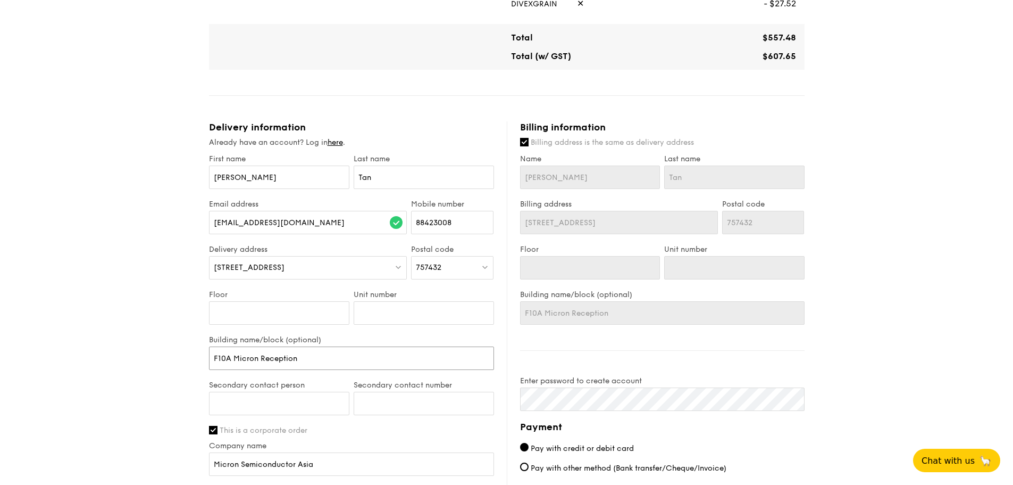
type input "F10A Micron Reception"
type input "F10A Micron Reception A"
type input "F10A Micron Reception Ar"
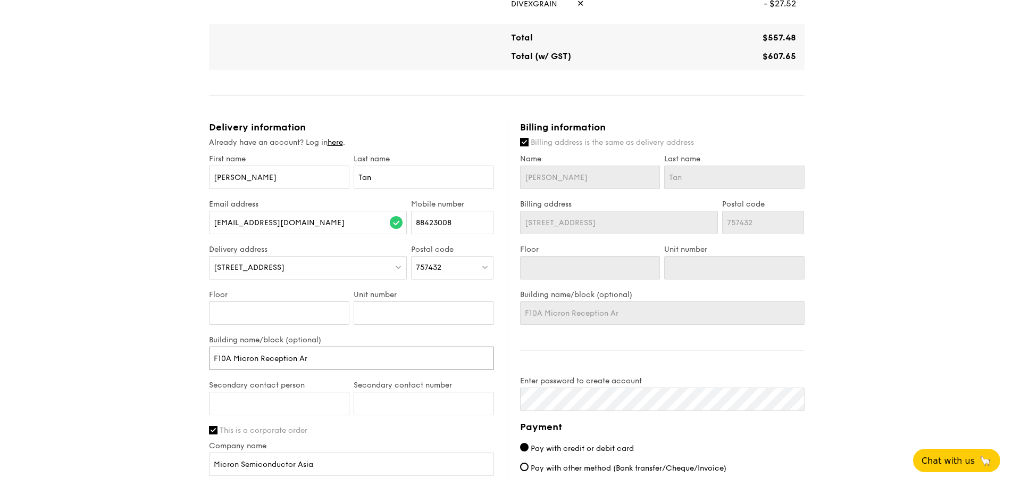
type input "F10A Micron Reception Are"
type input "F10A Micron Reception Area"
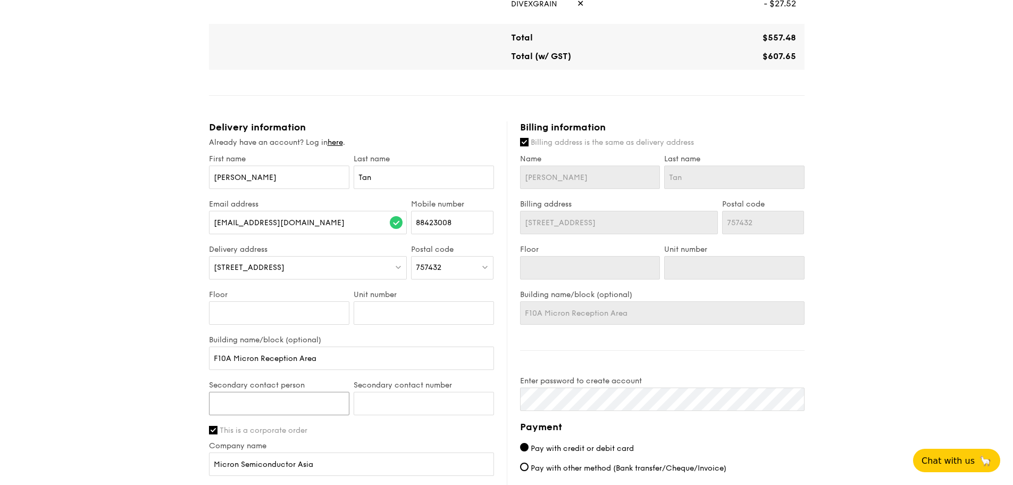
click at [286, 407] on input "Secondary contact person" at bounding box center [279, 402] width 140 height 23
type input "[PERSON_NAME]"
click at [357, 409] on input "Secondary contact number" at bounding box center [424, 402] width 140 height 23
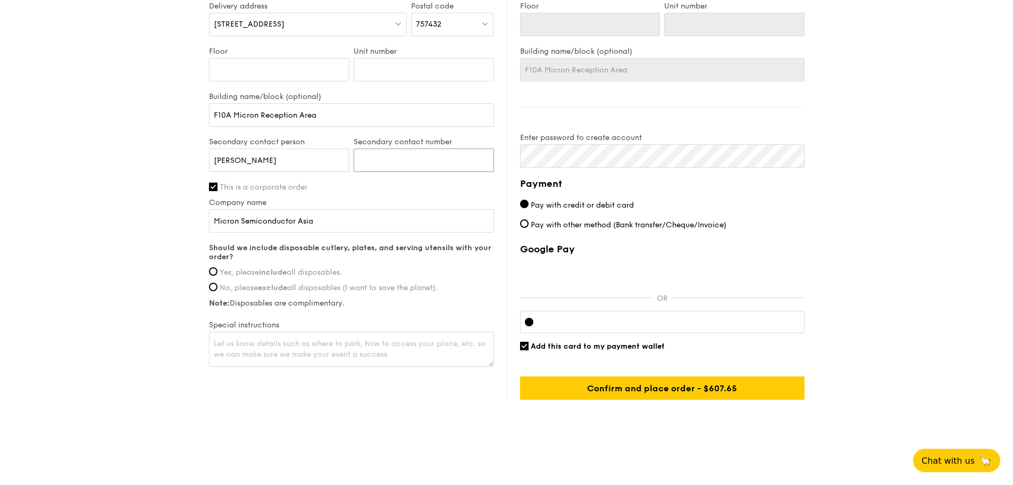
click at [394, 154] on input "Secondary contact number" at bounding box center [424, 159] width 140 height 23
type input "84586897"
click at [287, 271] on strong "include" at bounding box center [273, 272] width 28 height 9
click at [218, 271] on input "Yes, please include all disposables." at bounding box center [213, 271] width 9 height 9
radio input "true"
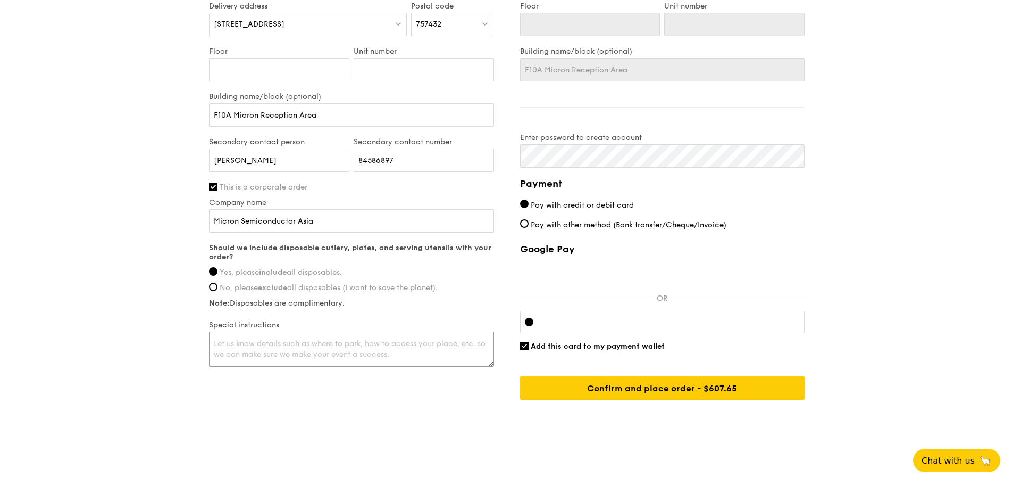
click at [275, 360] on textarea at bounding box center [351, 348] width 285 height 35
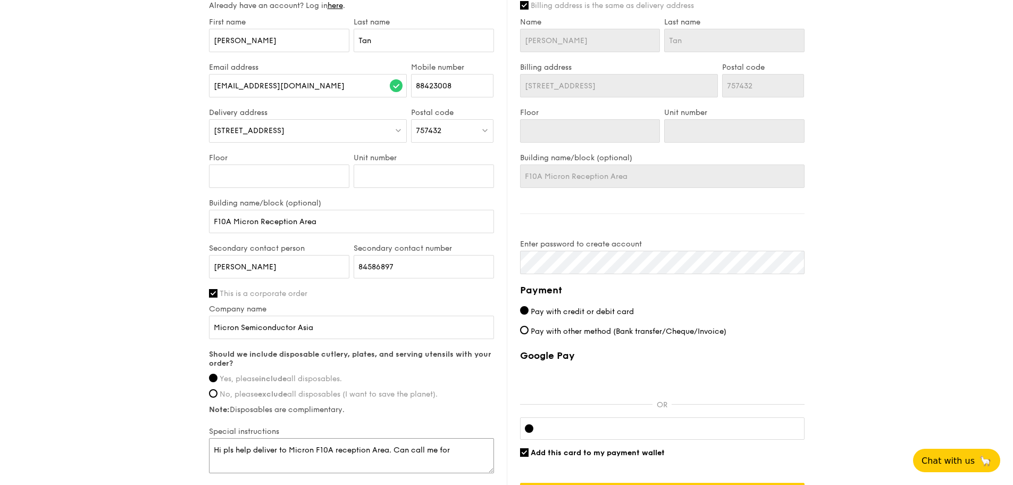
scroll to position [615, 0]
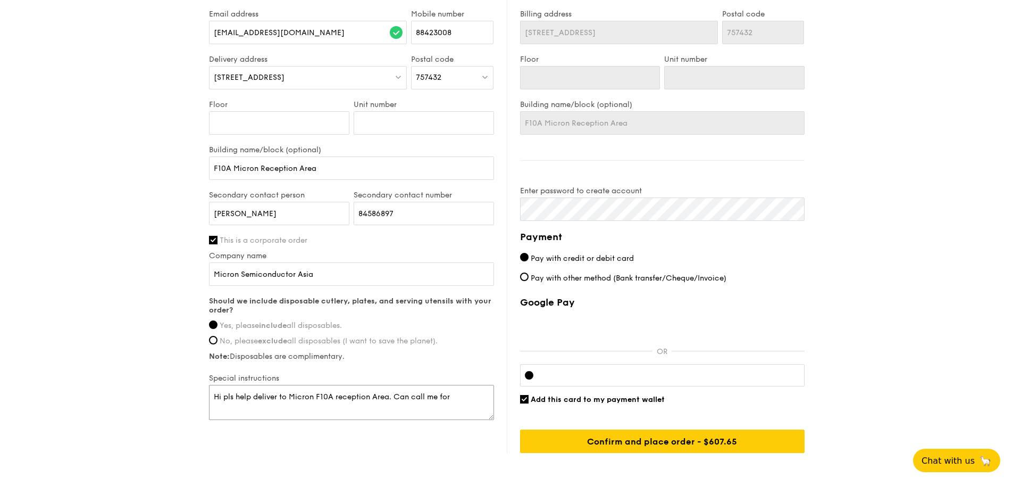
click at [460, 394] on textarea "Hi pls help deliver to Micron F10A reception Area. Can call me for" at bounding box center [351, 402] width 285 height 35
drag, startPoint x: 465, startPoint y: 395, endPoint x: 396, endPoint y: 394, distance: 69.7
click at [396, 394] on textarea "Hi pls help deliver to Micron F10A reception Area. Can call me for" at bounding box center [351, 402] width 285 height 35
type textarea "Hi pls help deliver to Micron F10A reception Area at 12.30pm. Thanks :)"
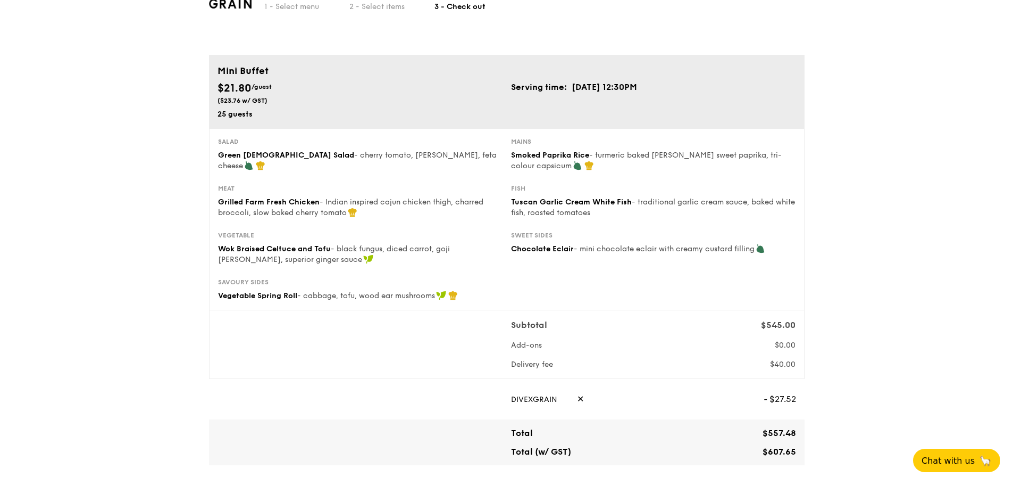
scroll to position [0, 0]
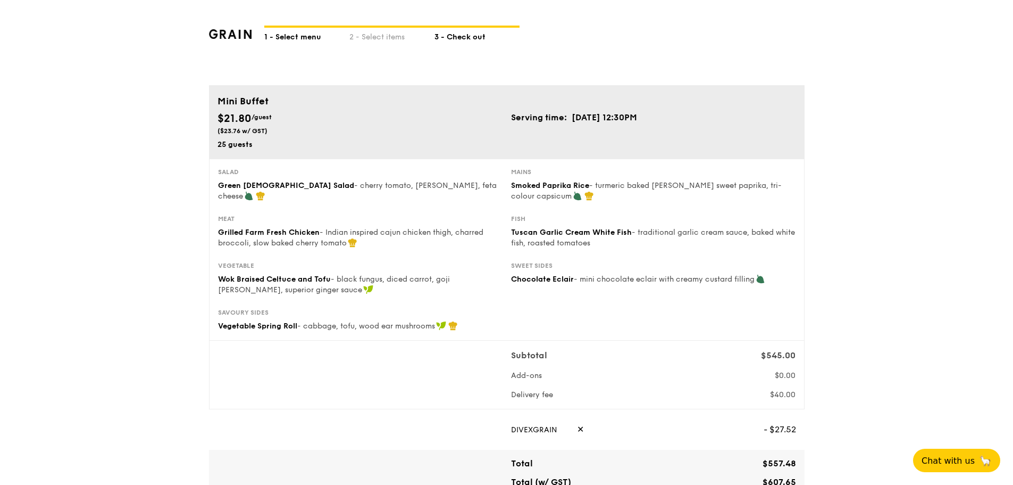
click at [297, 39] on div "1 - Select menu" at bounding box center [306, 35] width 85 height 15
select select
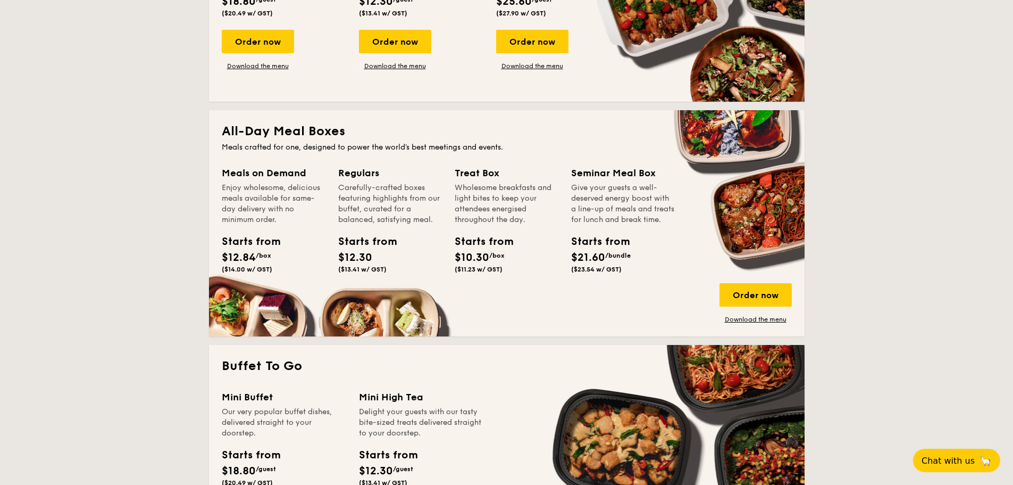
scroll to position [532, 0]
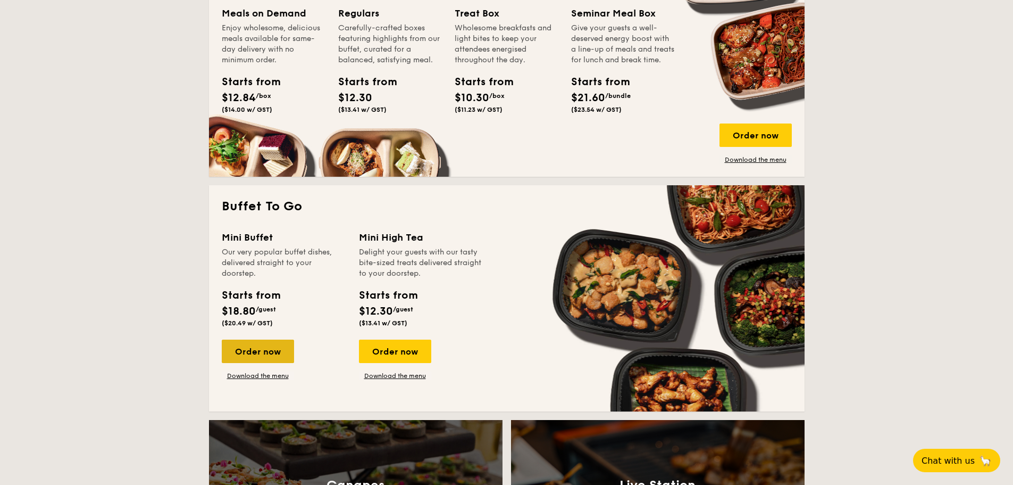
click at [270, 349] on div "Order now" at bounding box center [258, 350] width 72 height 23
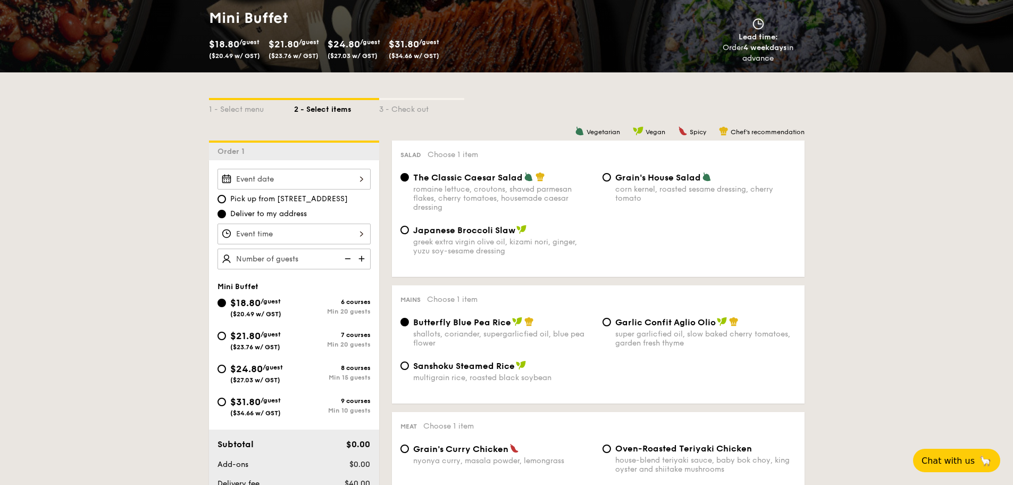
scroll to position [106, 0]
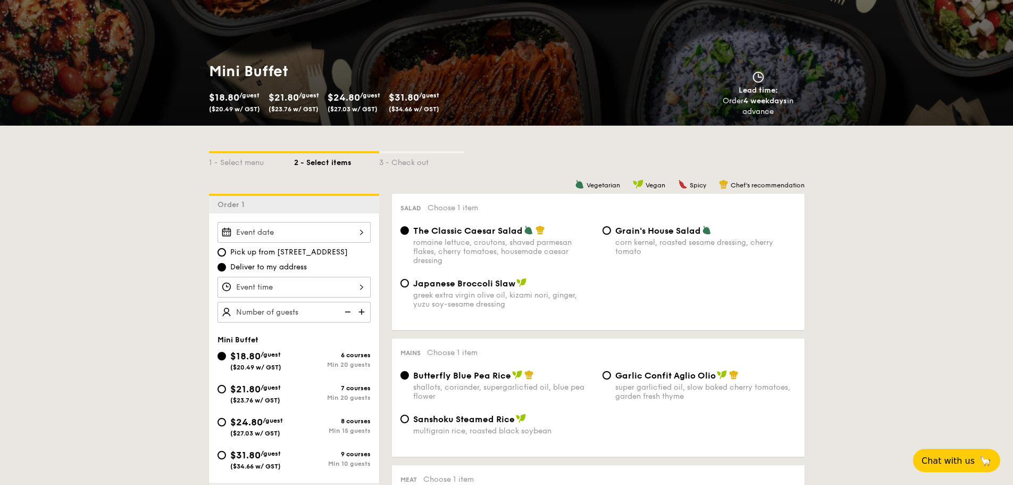
click at [302, 226] on div at bounding box center [294, 232] width 153 height 21
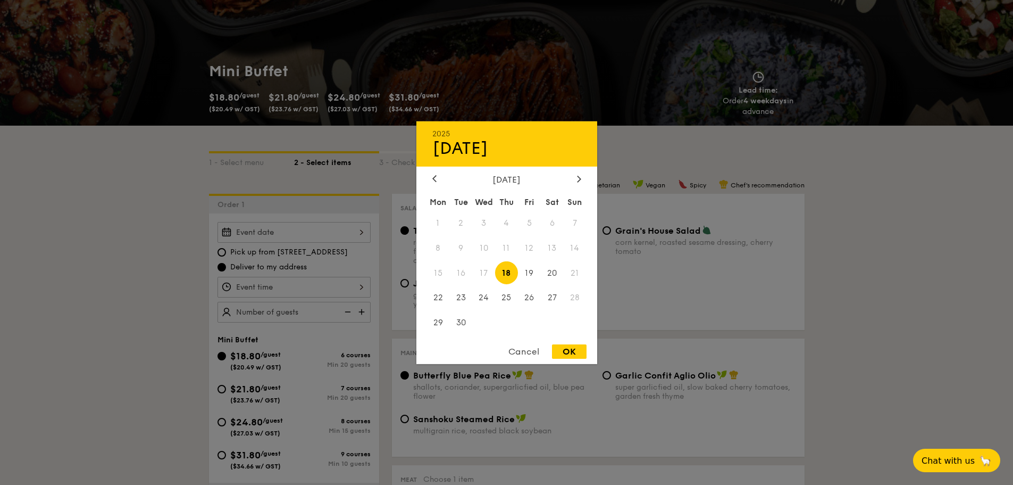
click at [505, 271] on span "18" at bounding box center [506, 272] width 23 height 23
click at [560, 347] on div "OK" at bounding box center [569, 351] width 35 height 14
type input "[DATE]"
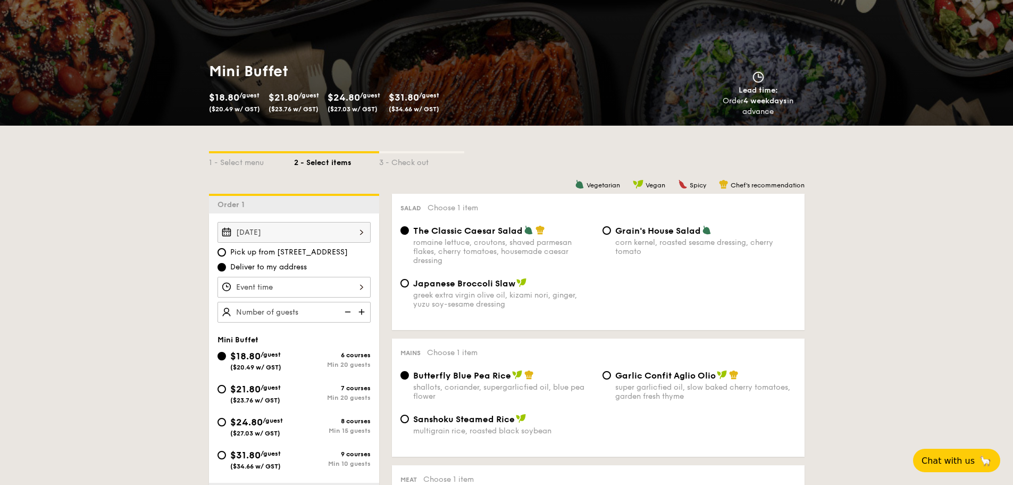
click at [285, 287] on div at bounding box center [294, 287] width 153 height 21
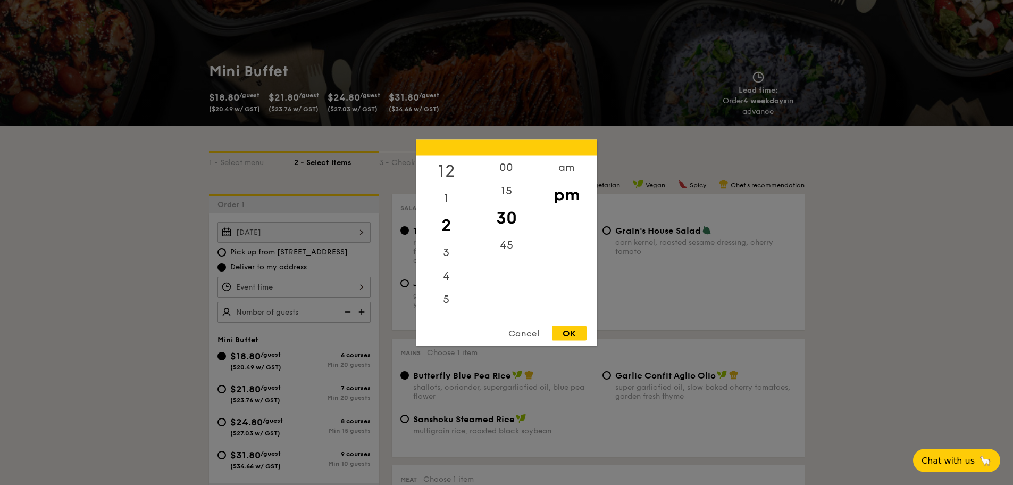
click at [449, 167] on div "12" at bounding box center [446, 170] width 60 height 31
click at [561, 332] on div "OK" at bounding box center [569, 333] width 35 height 14
type input "12:30PM"
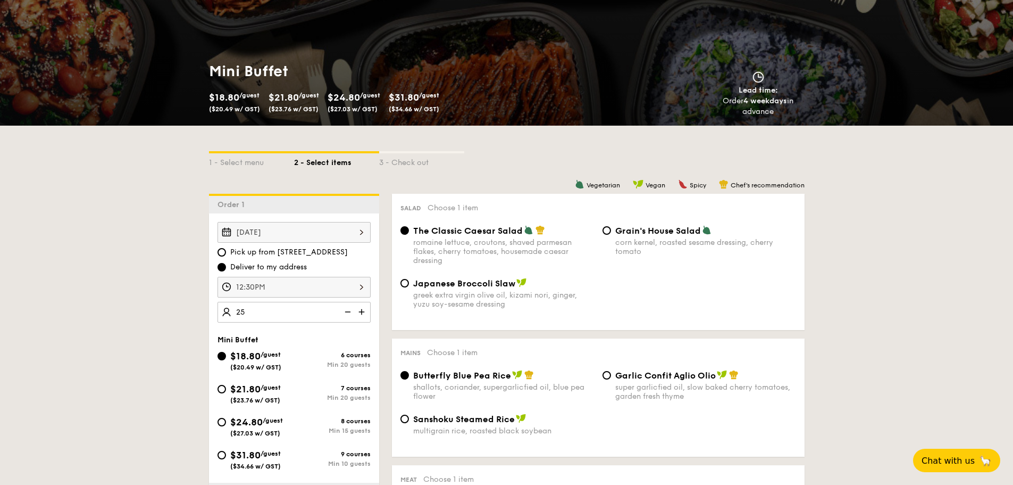
type input "25 guests"
click at [257, 390] on span "$21.80" at bounding box center [245, 389] width 30 height 12
click at [226, 390] on input "$21.80 /guest ($23.76 w/ GST) 7 courses Min 20 guests" at bounding box center [222, 389] width 9 height 9
radio input "true"
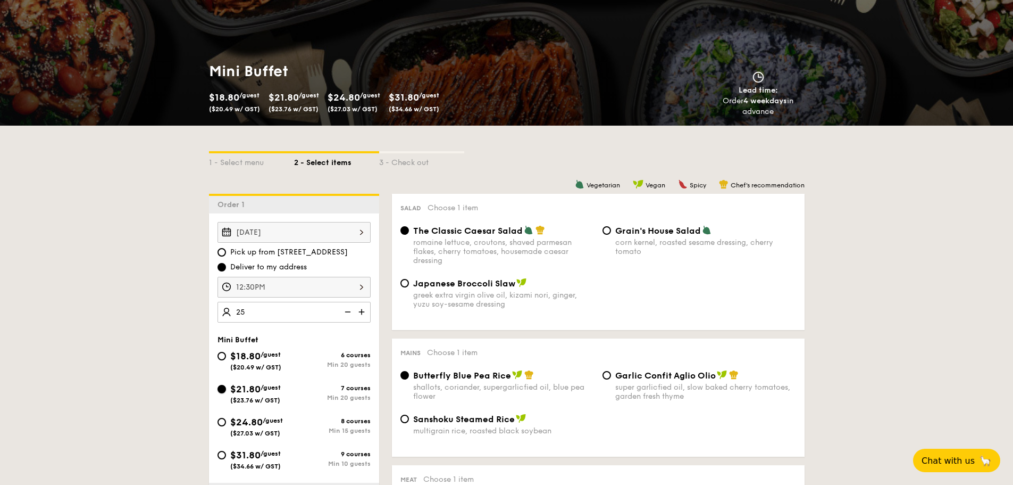
radio input "true"
radio input "false"
radio input "true"
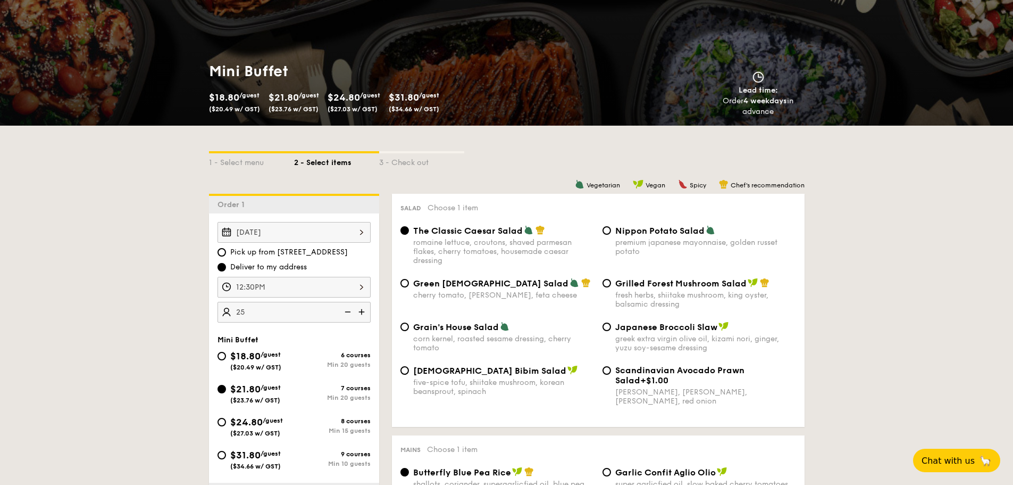
click at [488, 282] on span "Green [DEMOGRAPHIC_DATA] Salad" at bounding box center [490, 283] width 155 height 10
click at [409, 282] on input "Green Goddess Salad cherry tomato, [PERSON_NAME], feta cheese" at bounding box center [405, 283] width 9 height 9
radio input "true"
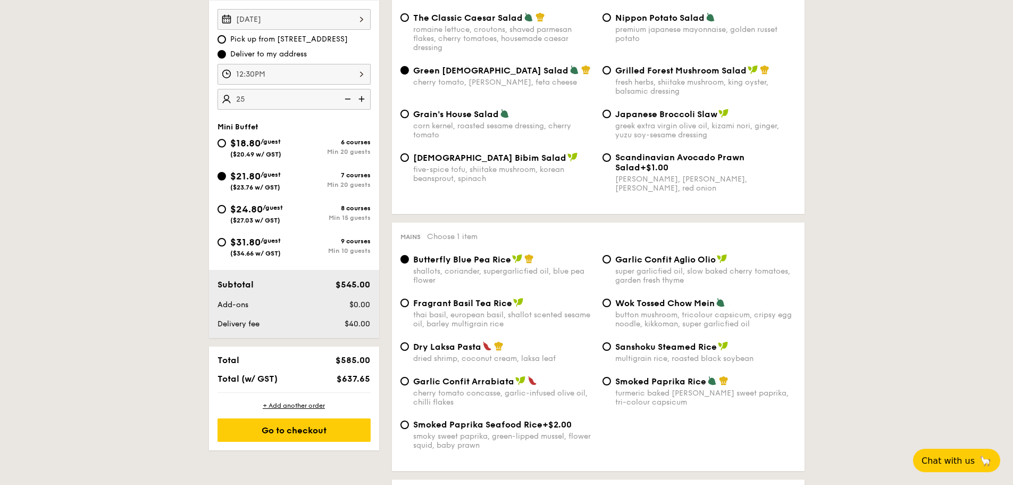
click at [685, 391] on div "turmeric baked [PERSON_NAME] sweet paprika, tri-colour capsicum" at bounding box center [705, 397] width 181 height 18
click at [611, 385] on input "Smoked Paprika Rice turmeric baked [PERSON_NAME] sweet paprika, tri-colour caps…" at bounding box center [607, 381] width 9 height 9
radio input "true"
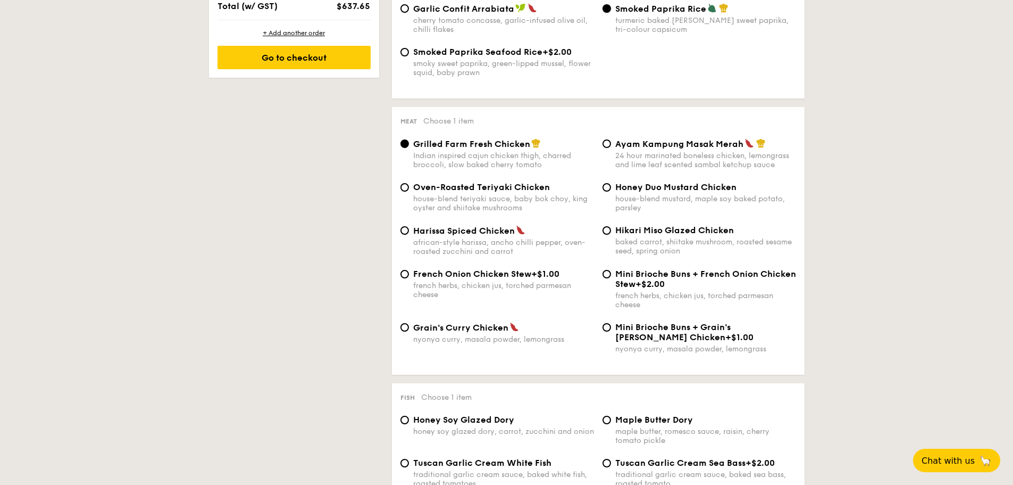
scroll to position [798, 0]
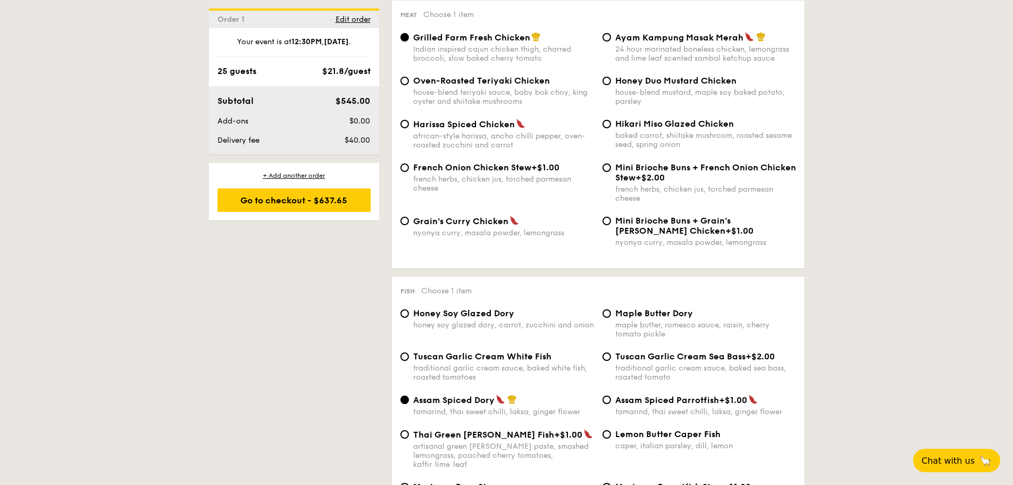
click at [467, 361] on span "Tuscan Garlic Cream White Fish" at bounding box center [482, 356] width 138 height 10
click at [409, 361] on input "Tuscan Garlic Cream White Fish traditional garlic cream sauce, baked white fish…" at bounding box center [405, 356] width 9 height 9
radio input "true"
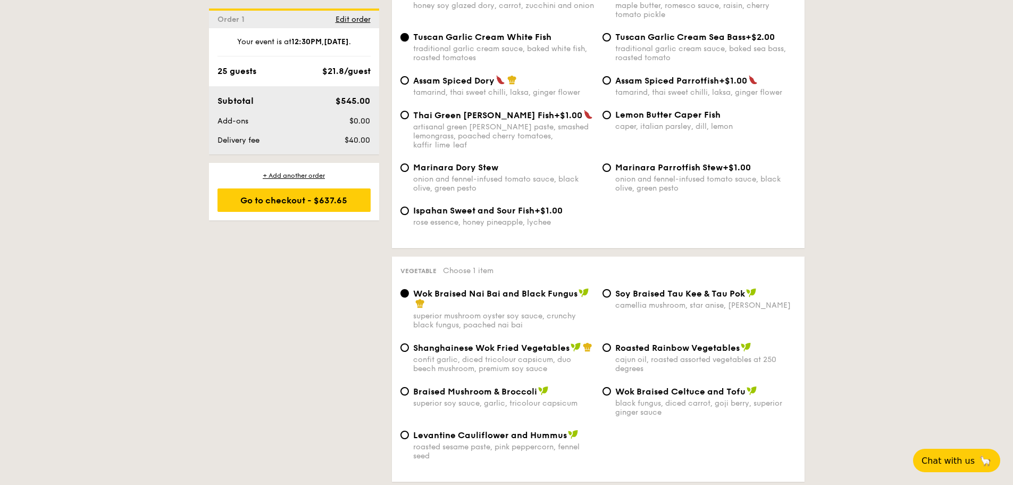
scroll to position [1170, 0]
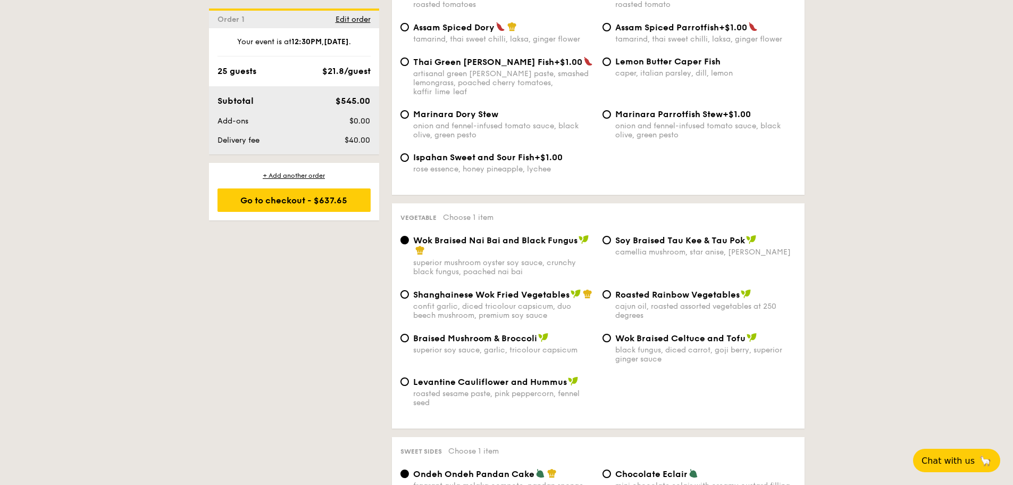
click at [472, 379] on div "Levantine Cauliflower and Hummus roasted sesame paste, pink peppercorn, fennel …" at bounding box center [503, 391] width 181 height 31
click at [409, 379] on input "Levantine Cauliflower and Hummus roasted sesame paste, pink peppercorn, fennel …" at bounding box center [405, 381] width 9 height 9
radio input "true"
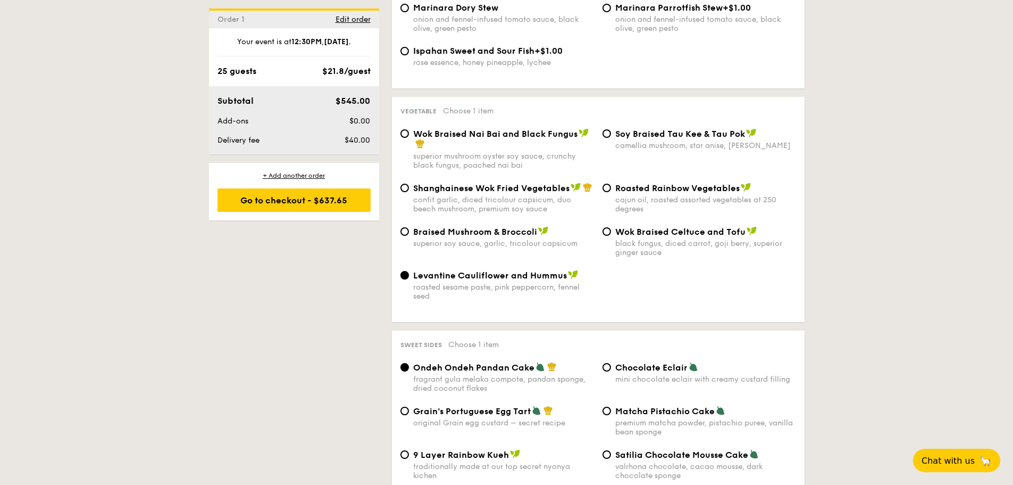
scroll to position [1383, 0]
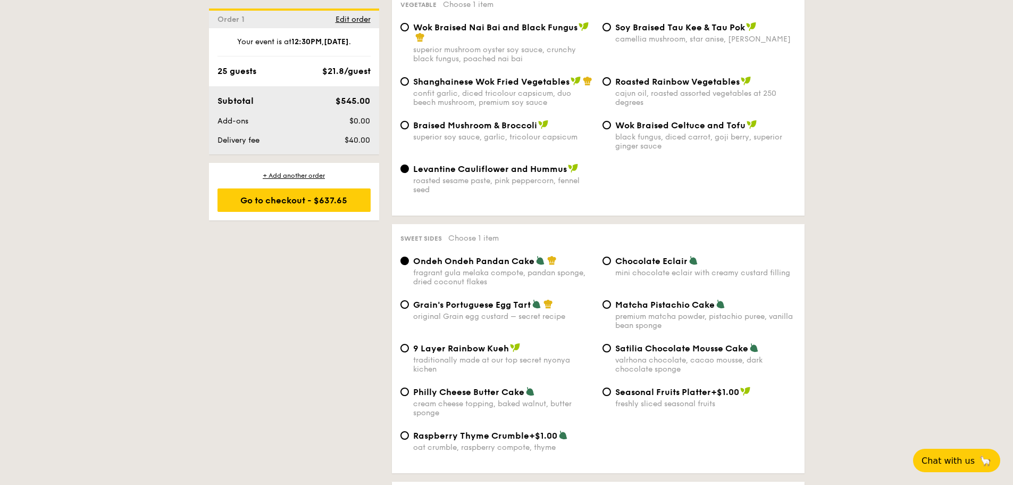
click at [659, 256] on span "Chocolate Eclair" at bounding box center [651, 261] width 72 height 10
click at [611, 256] on input "Chocolate Eclair mini chocolate eclair with creamy custard filling" at bounding box center [607, 260] width 9 height 9
radio input "true"
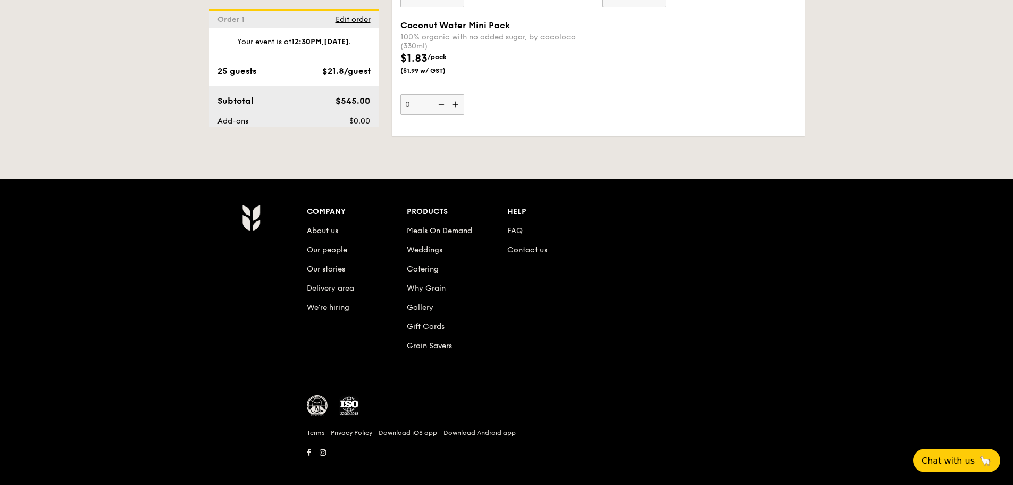
scroll to position [3067, 0]
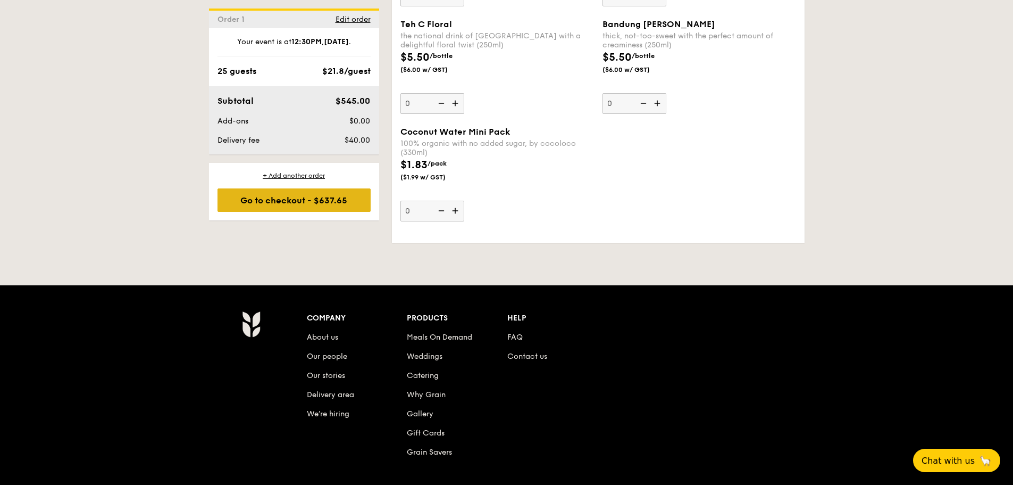
click at [282, 201] on div "Go to checkout - $637.65" at bounding box center [294, 199] width 153 height 23
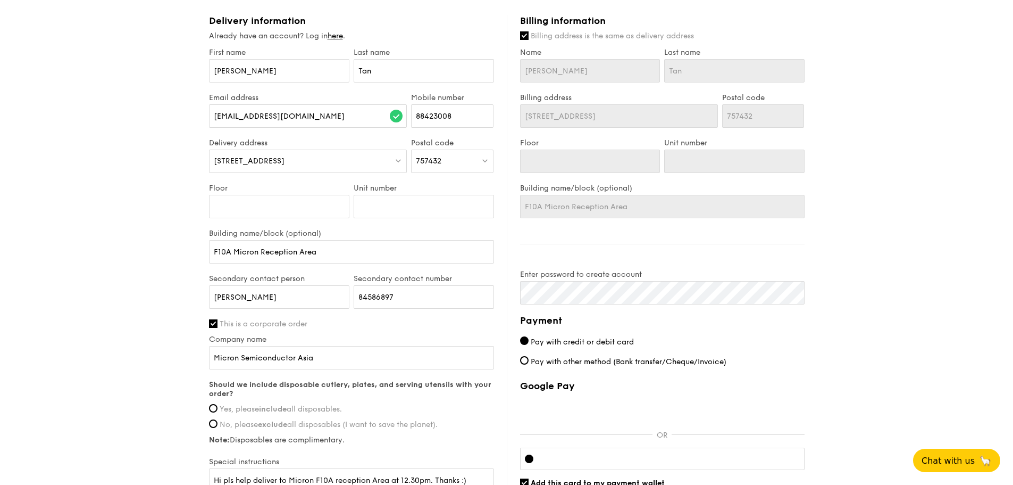
scroll to position [638, 0]
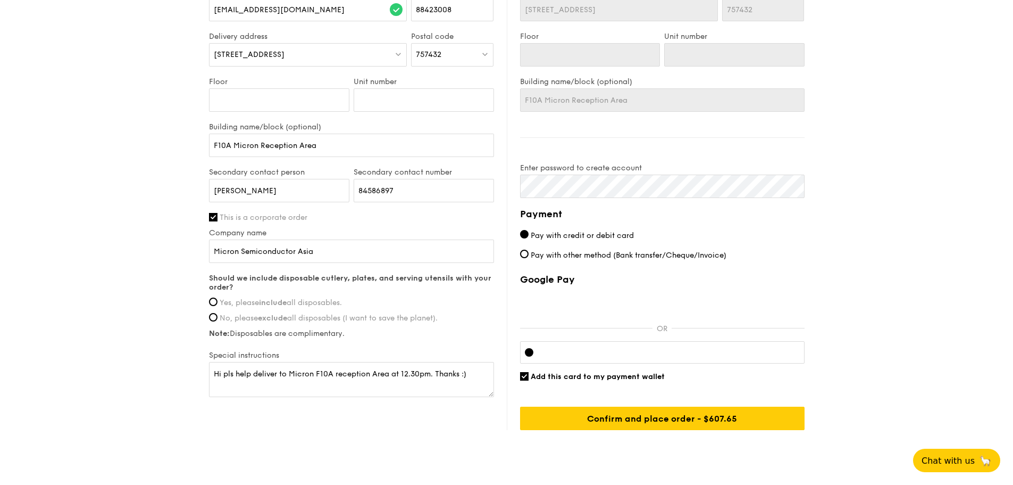
drag, startPoint x: 258, startPoint y: 304, endPoint x: 301, endPoint y: 335, distance: 53.0
click at [258, 304] on span "Yes, please include all disposables." at bounding box center [281, 302] width 122 height 9
click at [218, 304] on input "Yes, please include all disposables." at bounding box center [213, 301] width 9 height 9
radio input "true"
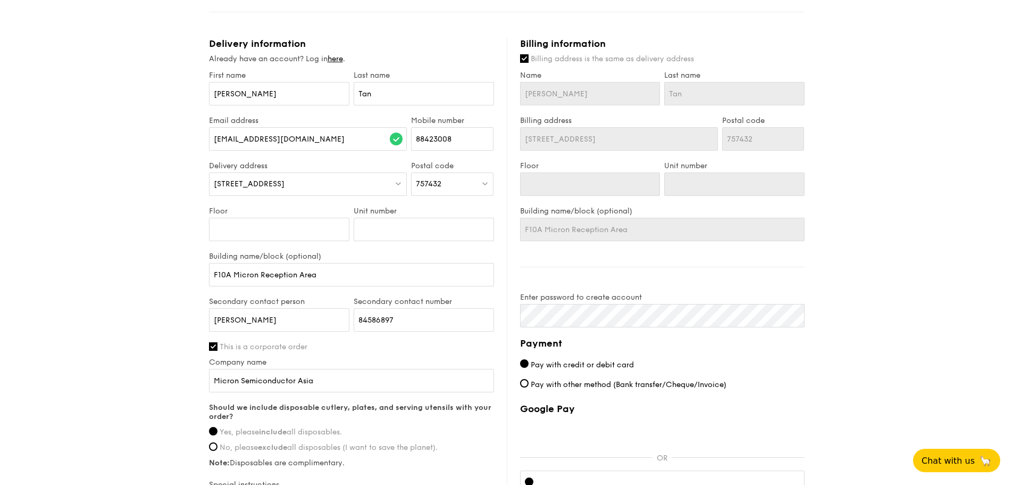
scroll to position [669, 0]
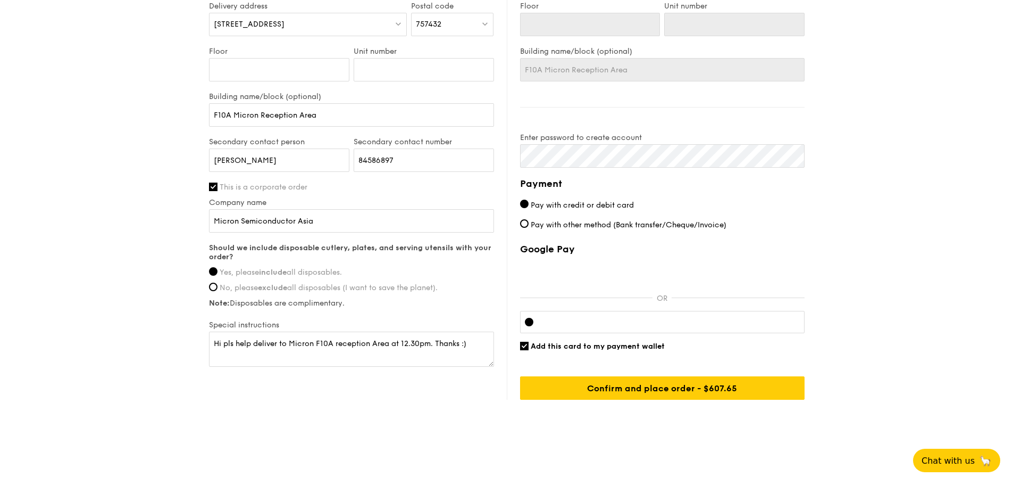
click at [563, 203] on span "Pay with credit or debit card" at bounding box center [582, 205] width 103 height 9
click at [529, 203] on input "Pay with credit or debit card" at bounding box center [524, 203] width 9 height 9
click at [593, 348] on span "Add this card to my payment wallet" at bounding box center [598, 345] width 134 height 9
click at [529, 348] on input "Add this card to my payment wallet" at bounding box center [524, 345] width 9 height 9
checkbox input "false"
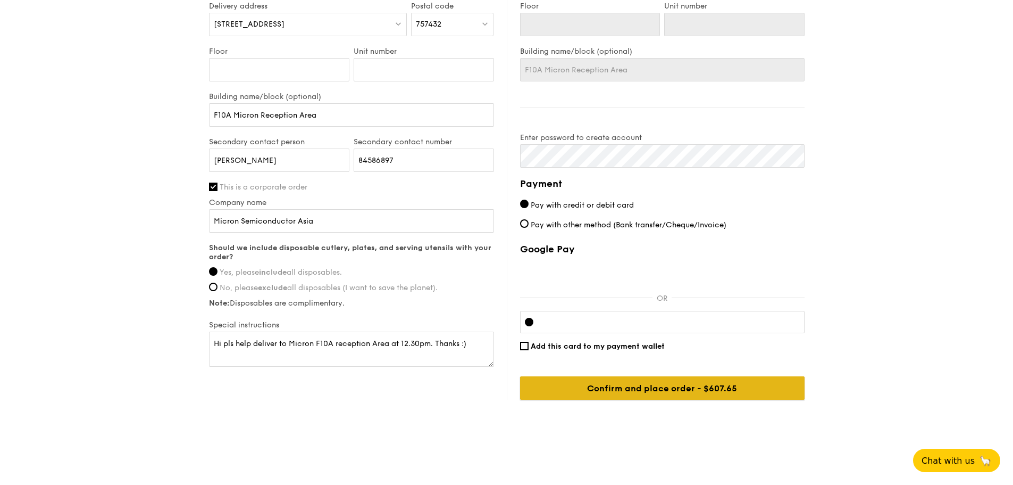
click at [614, 390] on input "Confirm and place order - $637.65" at bounding box center [662, 387] width 285 height 23
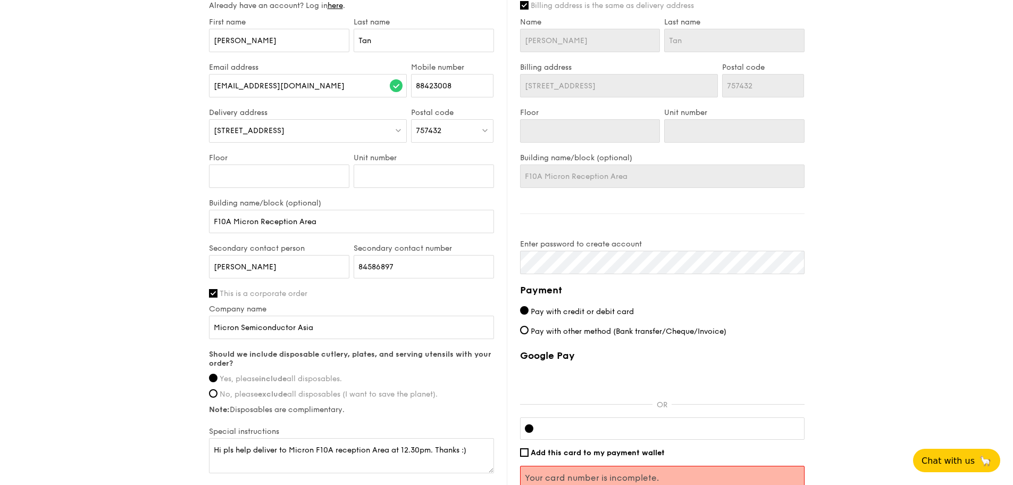
scroll to position [403, 0]
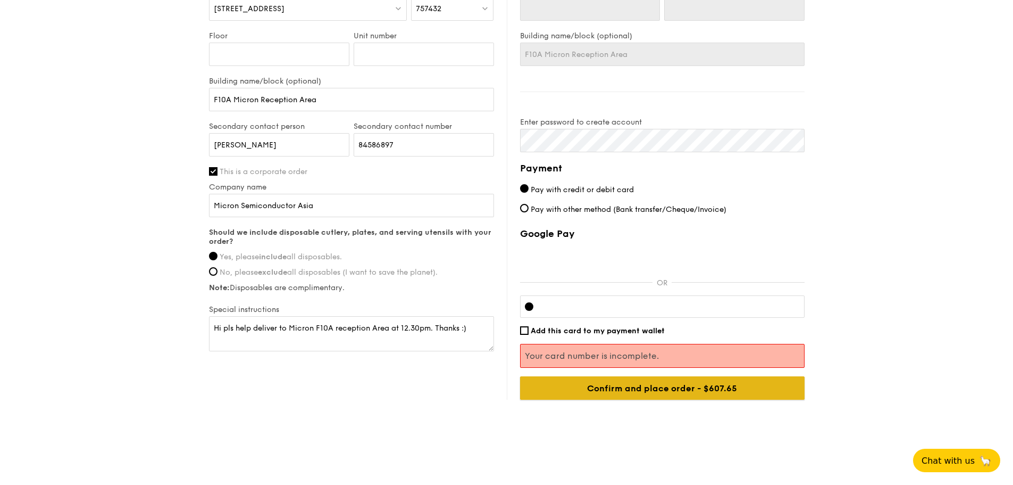
click at [686, 389] on input "Confirm and place order - $637.65" at bounding box center [662, 387] width 285 height 23
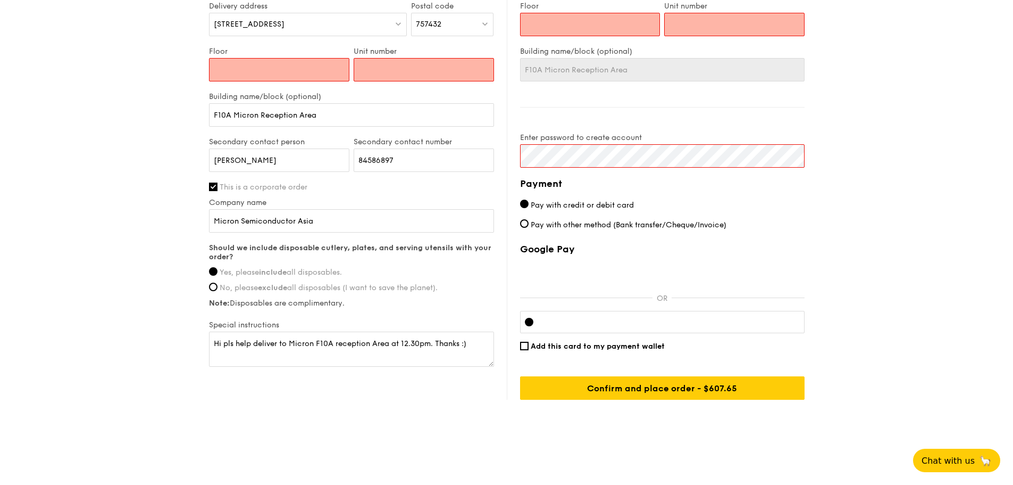
scroll to position [456, 0]
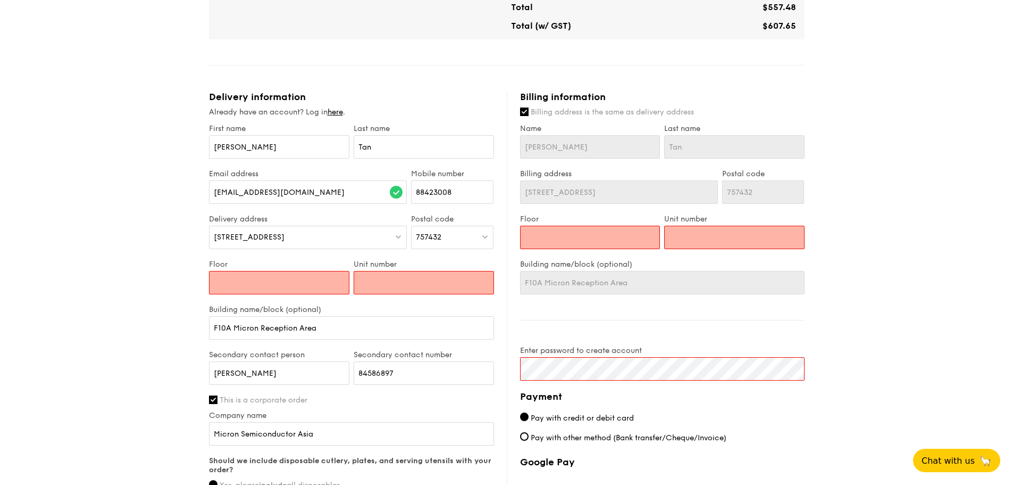
click at [276, 279] on input "Floor" at bounding box center [279, 282] width 140 height 23
click at [276, 285] on input "Floor" at bounding box center [279, 282] width 140 height 23
type input "1"
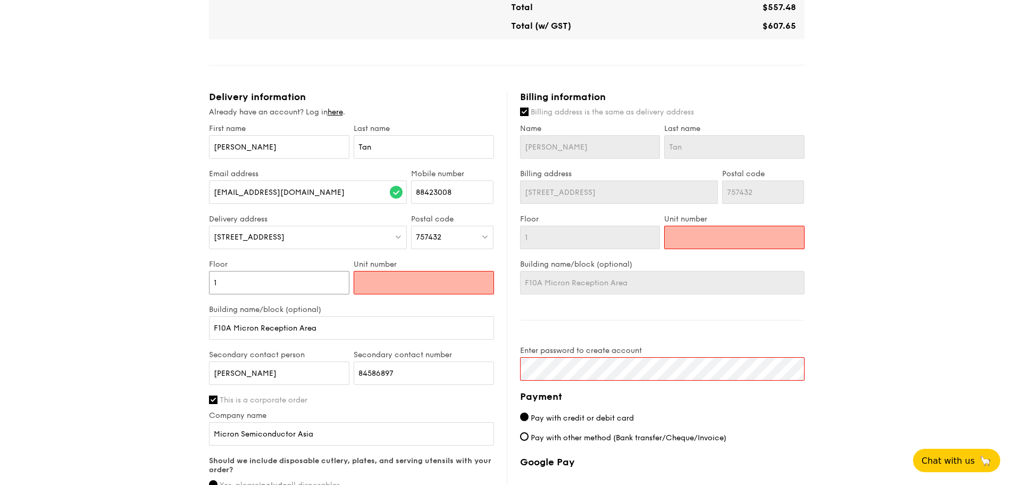
type input "1"
click at [406, 288] on input "Unit number" at bounding box center [424, 282] width 140 height 23
type input "1"
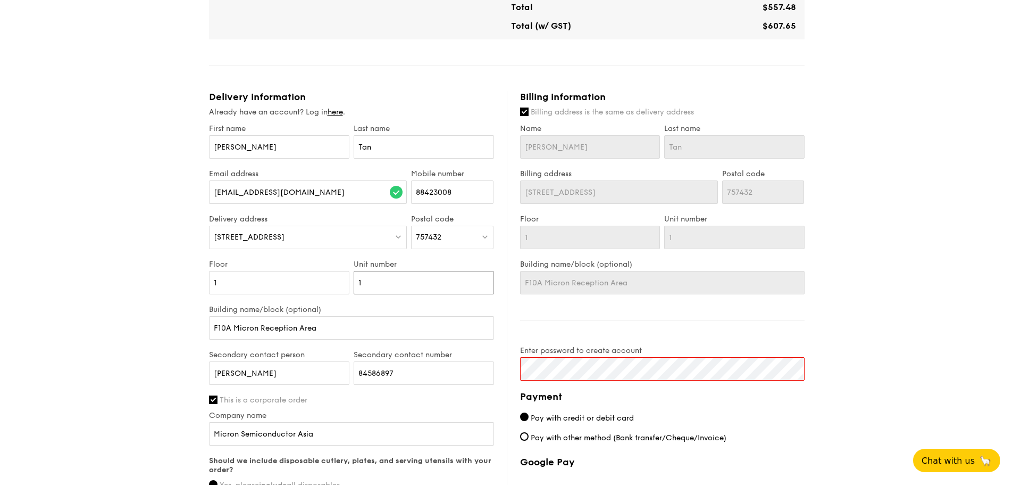
type input "1"
click at [403, 312] on label "Building name/block (optional)" at bounding box center [351, 309] width 285 height 9
click at [403, 316] on input "F10A Micron Reception Area" at bounding box center [351, 327] width 285 height 23
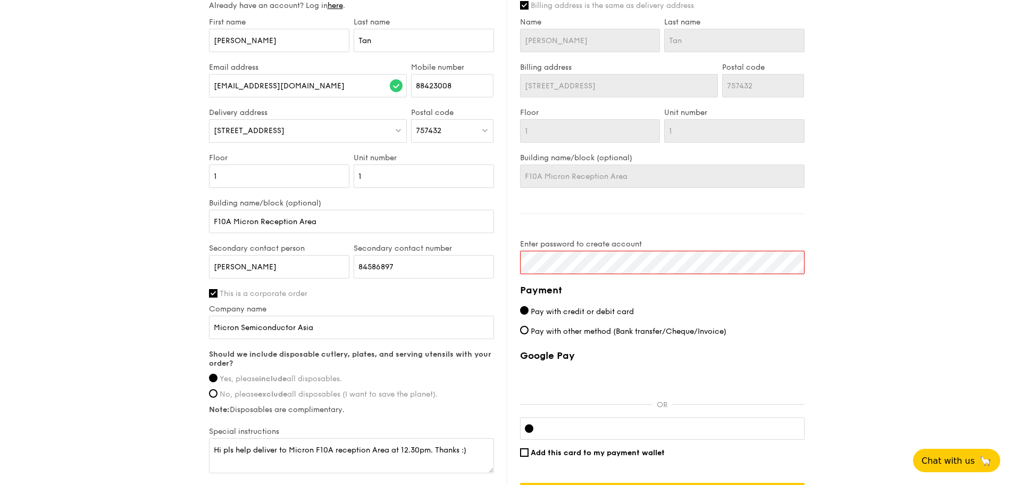
scroll to position [509, 0]
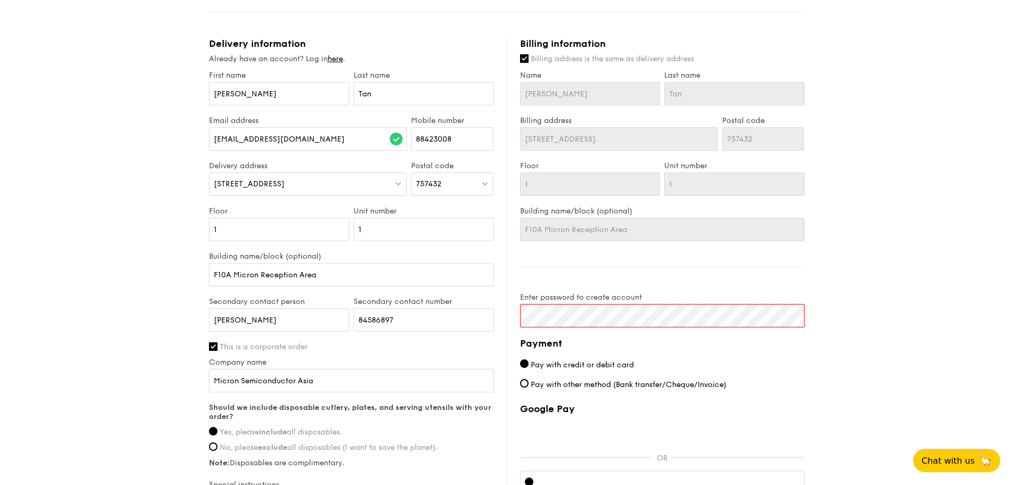
click at [337, 184] on div "[STREET_ADDRESS]" at bounding box center [308, 183] width 198 height 23
click at [460, 188] on div "757432" at bounding box center [452, 183] width 82 height 23
click at [427, 181] on input "search" at bounding box center [452, 184] width 81 height 23
type input "737663"
click at [442, 207] on div "[STREET_ADDRESS]" at bounding box center [443, 206] width 55 height 11
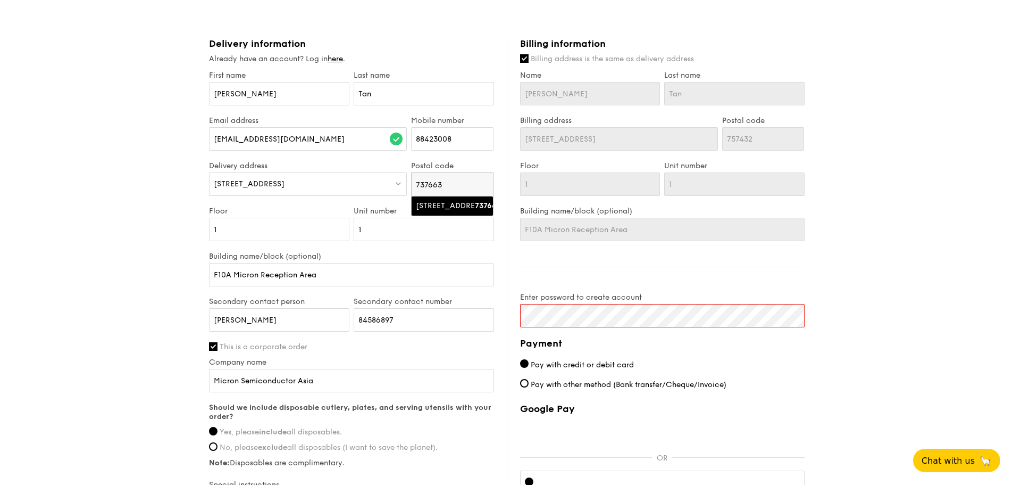
type input "[STREET_ADDRESS]"
type input "737663"
click at [347, 278] on input "F10A Micron Reception Area" at bounding box center [351, 274] width 285 height 23
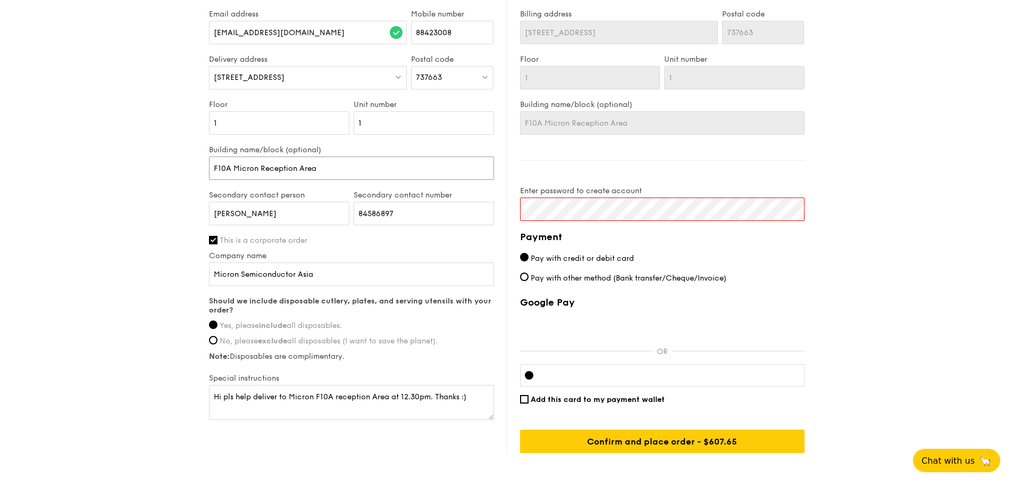
scroll to position [669, 0]
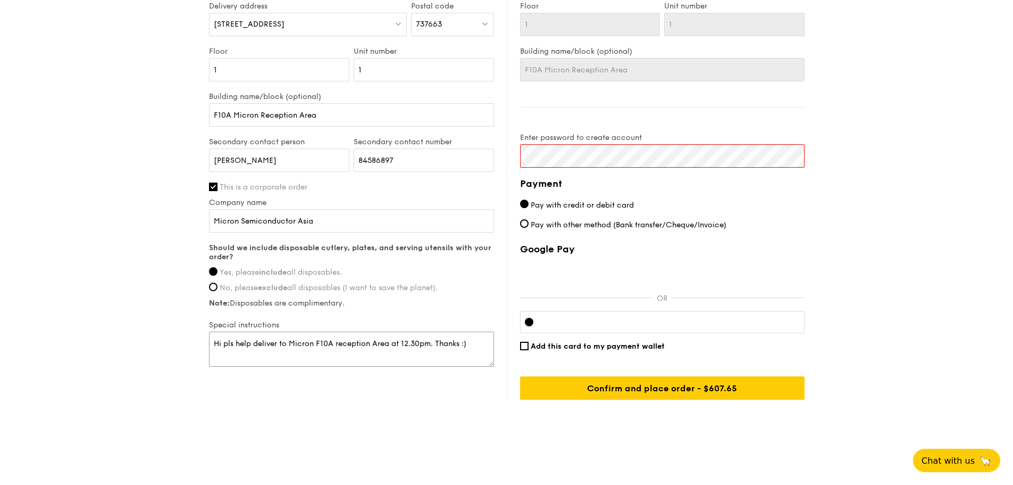
click at [329, 348] on textarea "Hi pls help deliver to Micron F10A reception Area at 12.30pm. Thanks :)" at bounding box center [351, 348] width 285 height 35
click at [424, 351] on textarea "Hi pls help deliver to Micron F10A reception Area at 12.30pm. Thanks :)" at bounding box center [351, 348] width 285 height 35
click at [473, 343] on textarea "Hi pls help deliver to Micron F10A reception Area at 12.30pm. Thanks :)" at bounding box center [351, 348] width 285 height 35
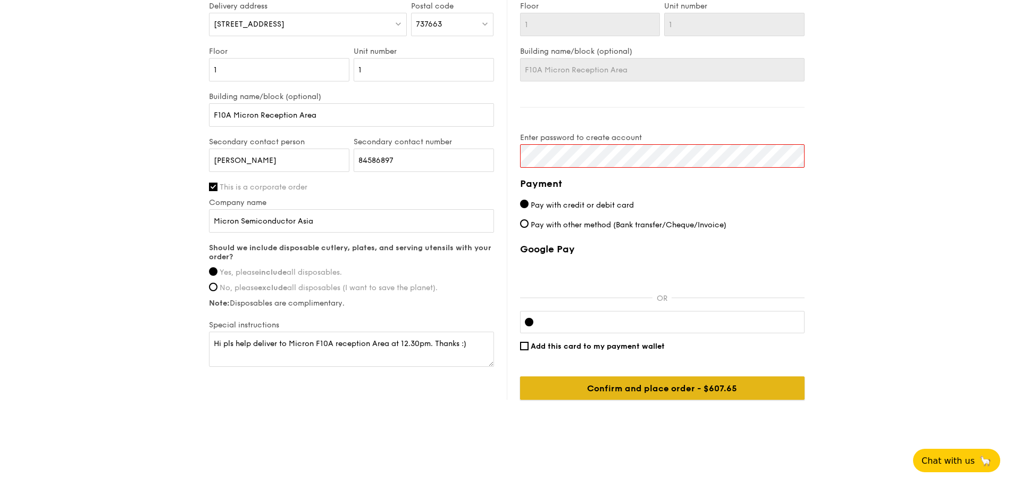
click at [668, 386] on input "Confirm and place order - $637.65" at bounding box center [662, 387] width 285 height 23
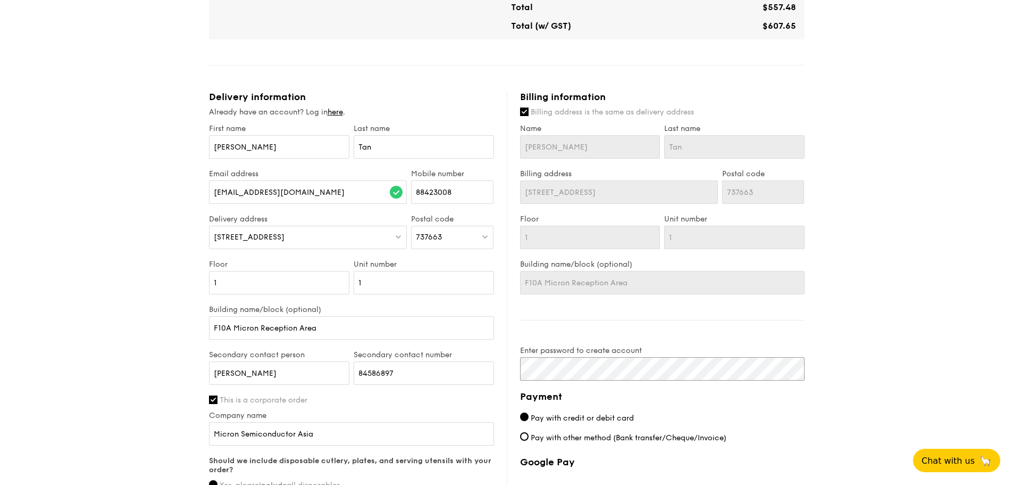
scroll to position [403, 0]
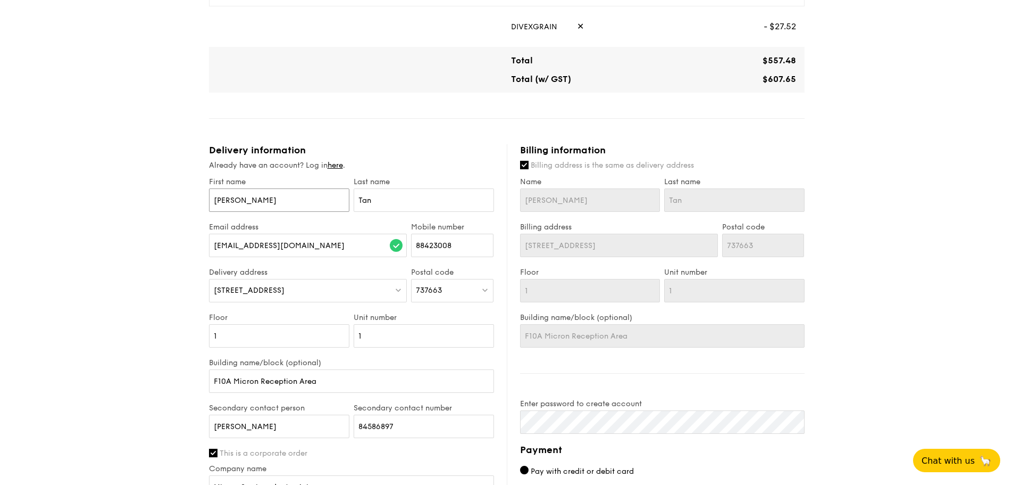
click at [282, 201] on input "[PERSON_NAME]" at bounding box center [279, 199] width 140 height 23
click at [313, 244] on input "[EMAIL_ADDRESS][DOMAIN_NAME]" at bounding box center [308, 244] width 198 height 23
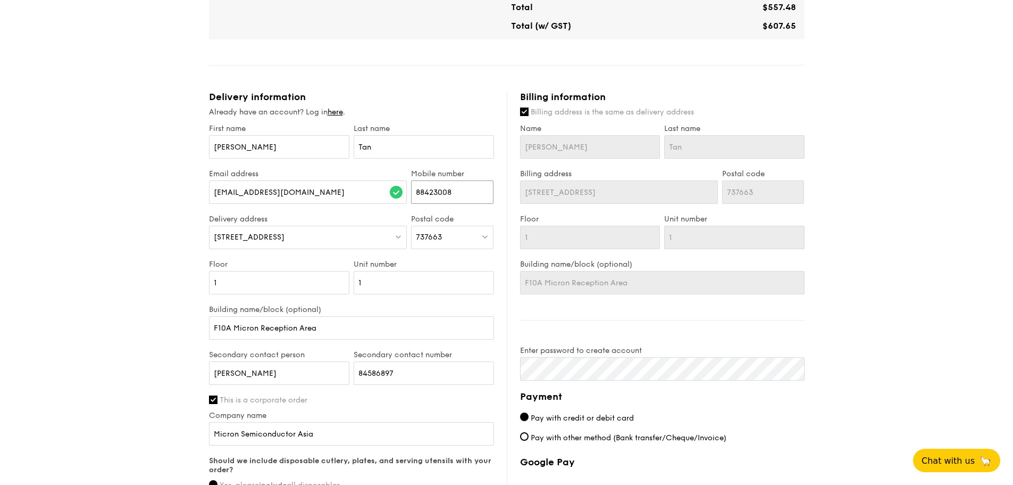
click at [456, 192] on input "88423008" at bounding box center [452, 191] width 82 height 23
click at [334, 242] on div "[STREET_ADDRESS]" at bounding box center [308, 237] width 198 height 23
click at [64, 254] on div "1 - Select menu 2 - Select items 3 - Check out Mini Buffet $21.80 /guest ($23.7…" at bounding box center [506, 99] width 1013 height 1111
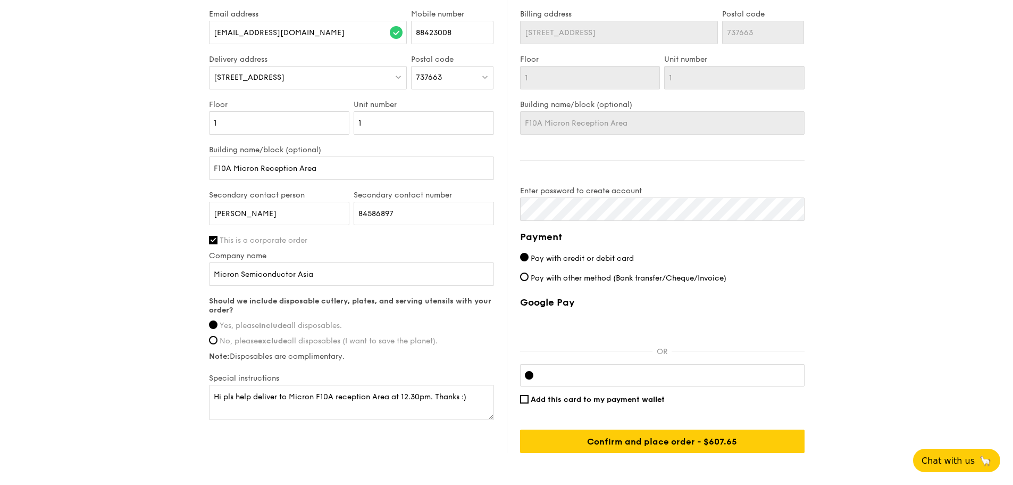
scroll to position [669, 0]
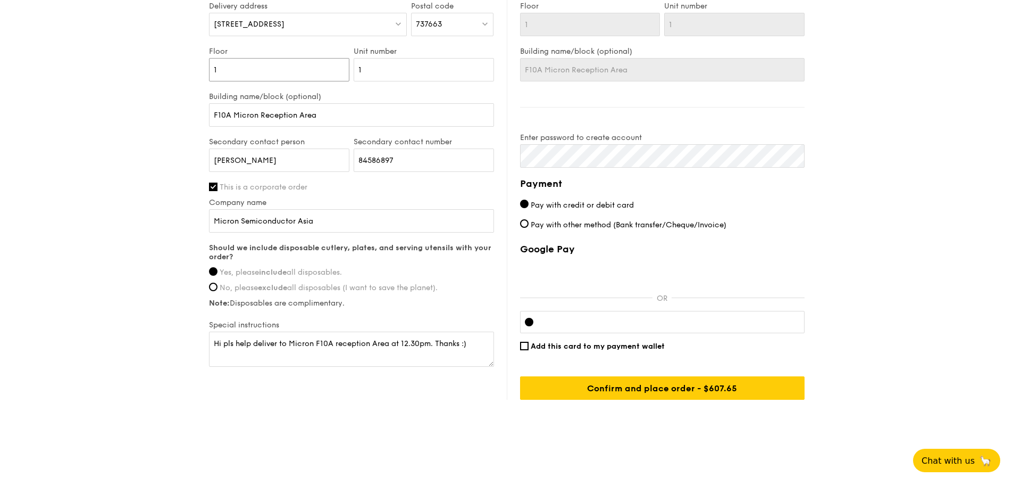
drag, startPoint x: 257, startPoint y: 74, endPoint x: 119, endPoint y: 74, distance: 137.8
type input "N"
type input "NA"
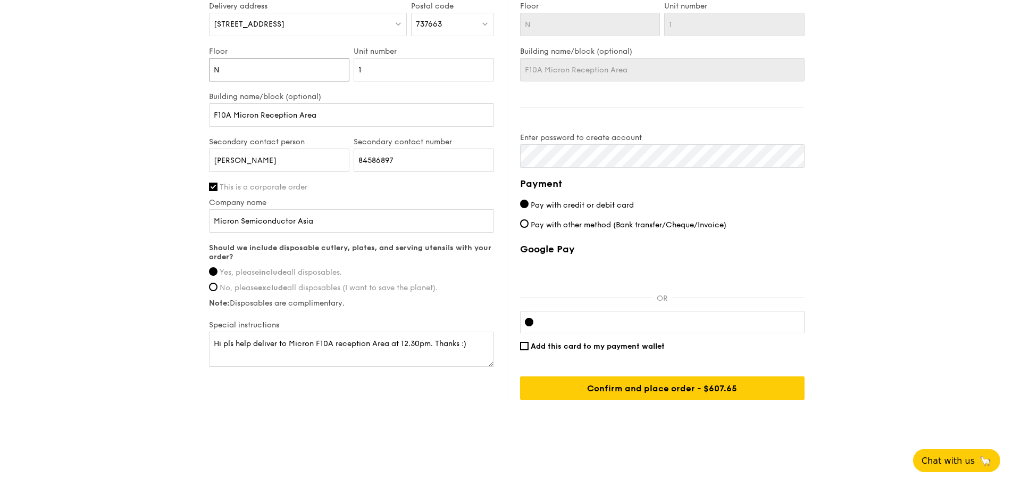
type input "NA"
click at [361, 65] on input "1" at bounding box center [424, 69] width 140 height 23
drag, startPoint x: 396, startPoint y: 70, endPoint x: 268, endPoint y: 70, distance: 128.7
click at [268, 70] on div "Floor NA Unit number 1" at bounding box center [351, 69] width 289 height 45
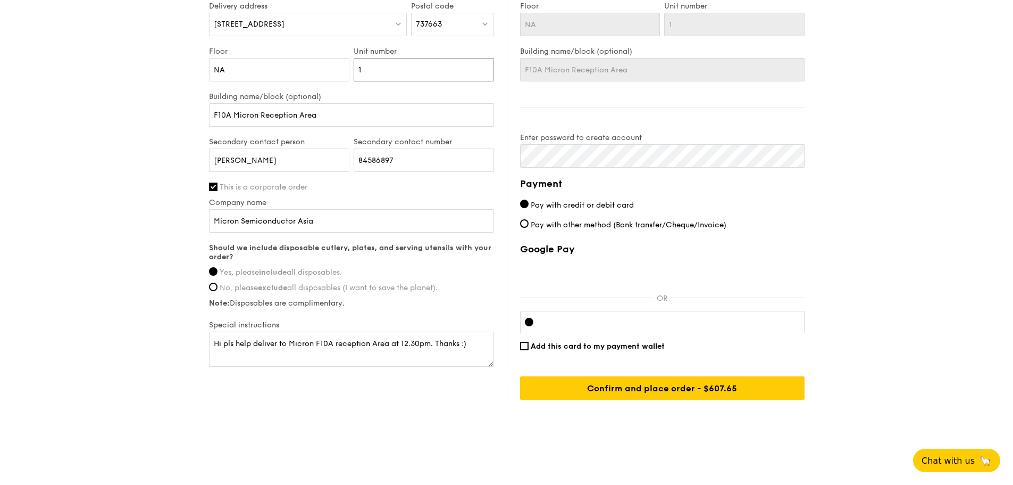
type input "N"
type input "NA"
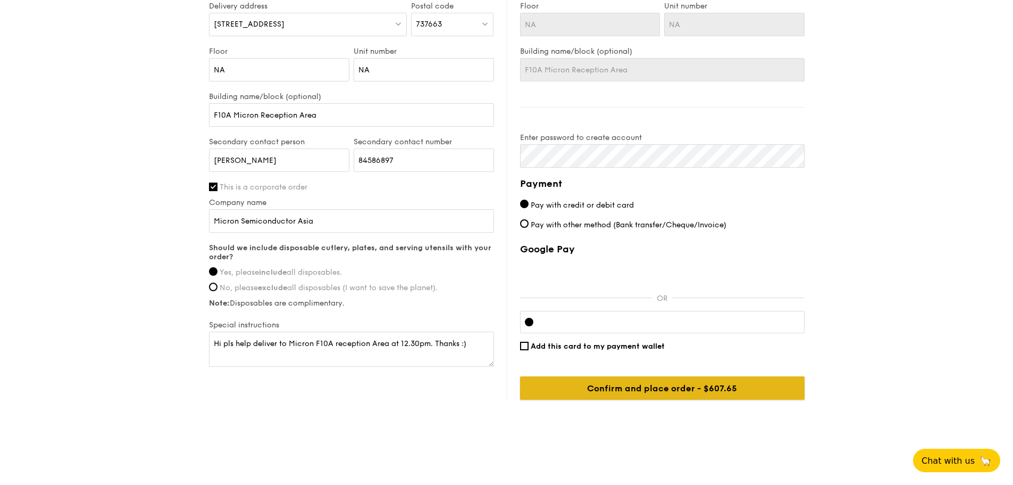
click at [643, 387] on input "Confirm and place order - $637.65" at bounding box center [662, 387] width 285 height 23
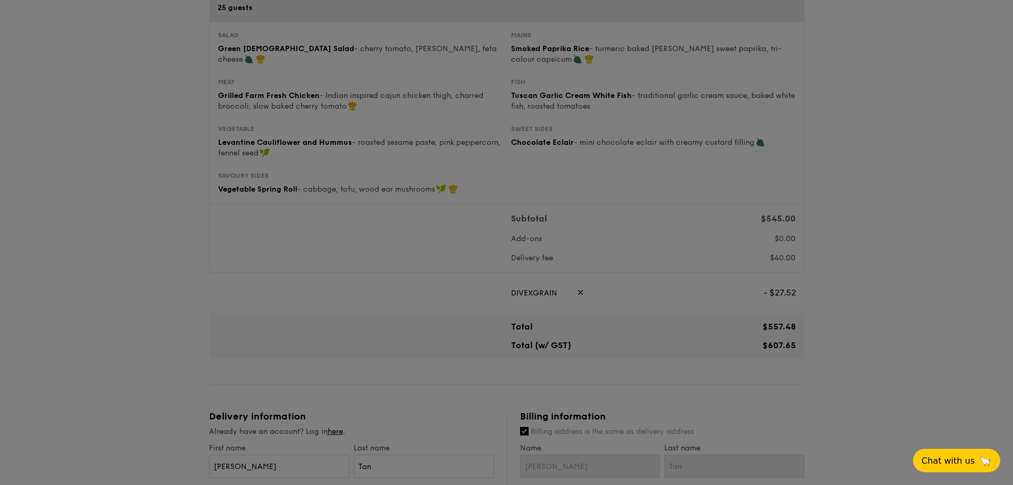
scroll to position [30, 0]
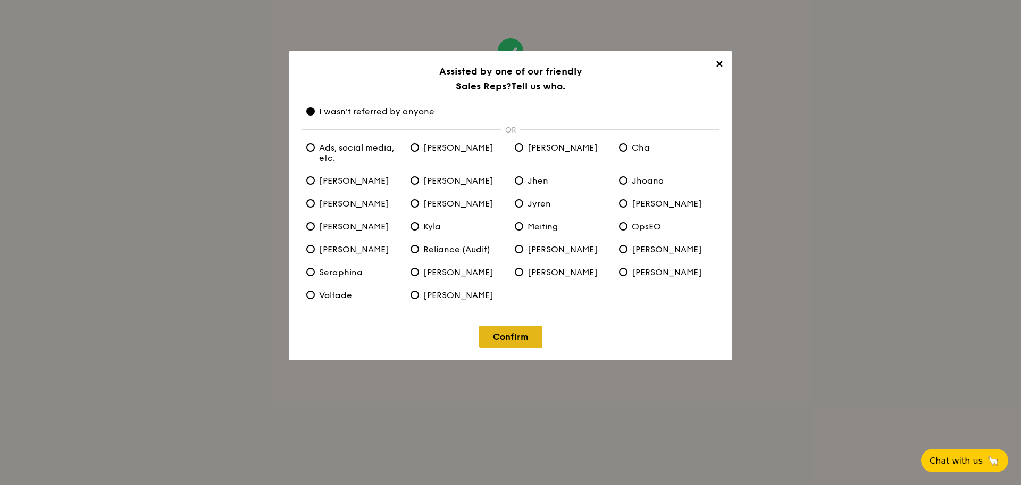
click at [515, 337] on link "Confirm" at bounding box center [510, 337] width 63 height 22
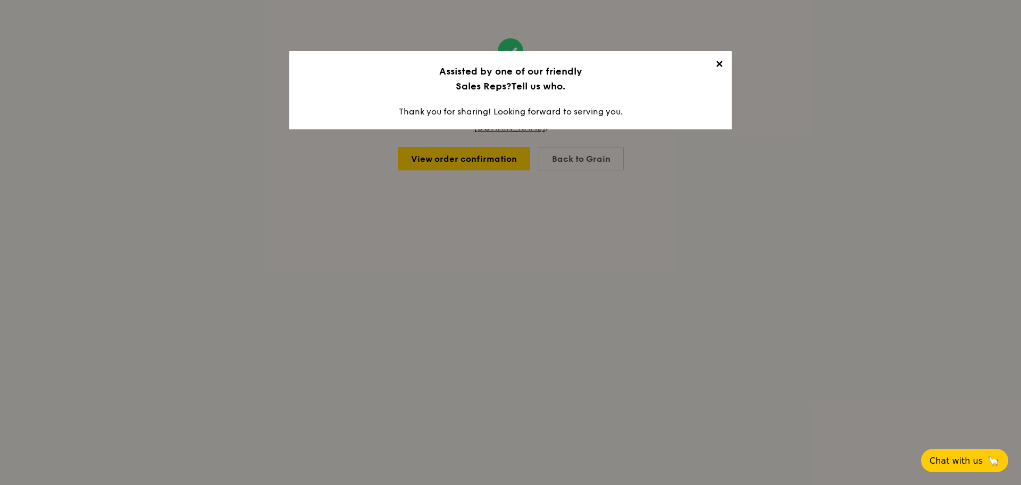
click at [720, 65] on span "✕" at bounding box center [719, 66] width 15 height 15
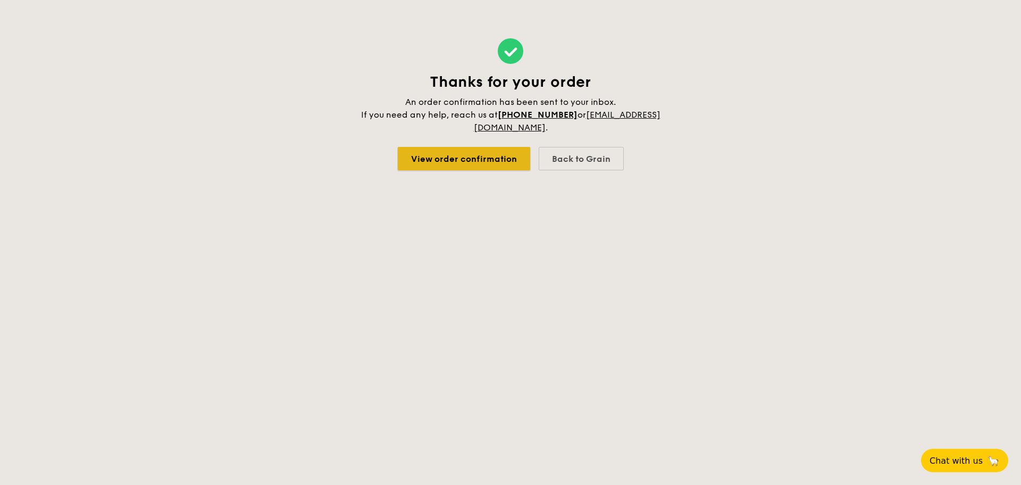
click at [461, 161] on link "View order confirmation" at bounding box center [464, 158] width 132 height 23
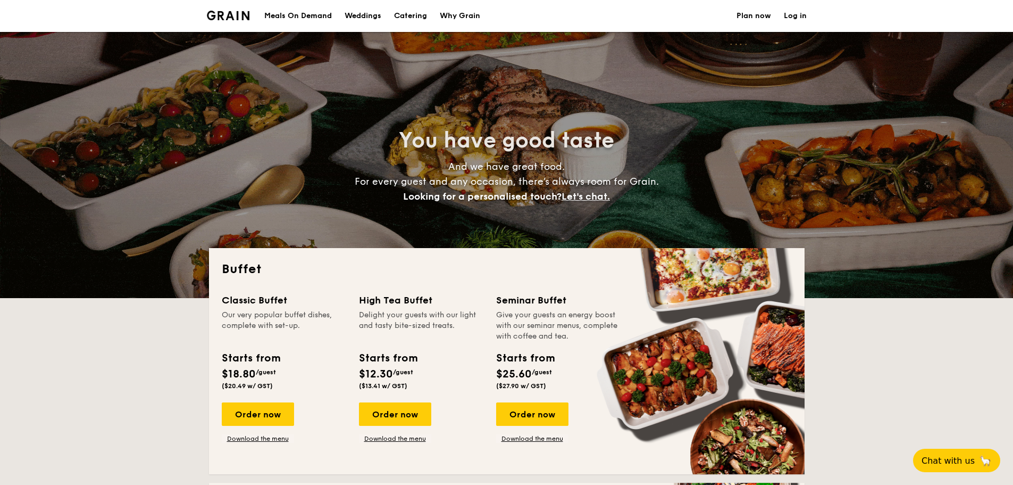
select select
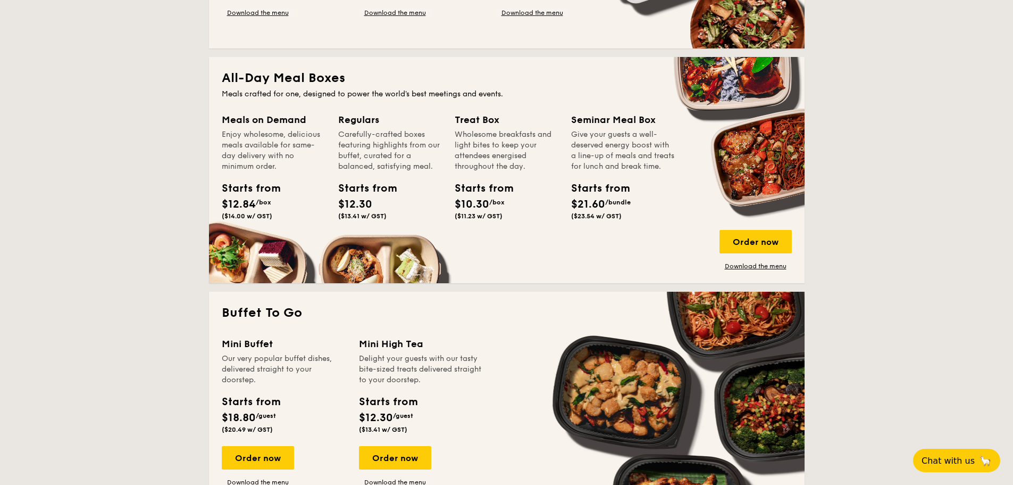
scroll to position [585, 0]
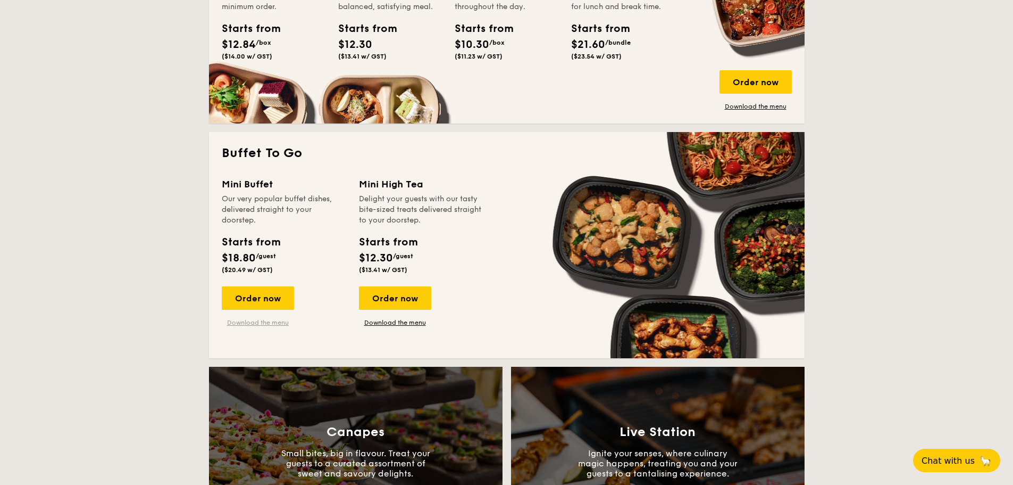
click at [255, 323] on link "Download the menu" at bounding box center [258, 322] width 72 height 9
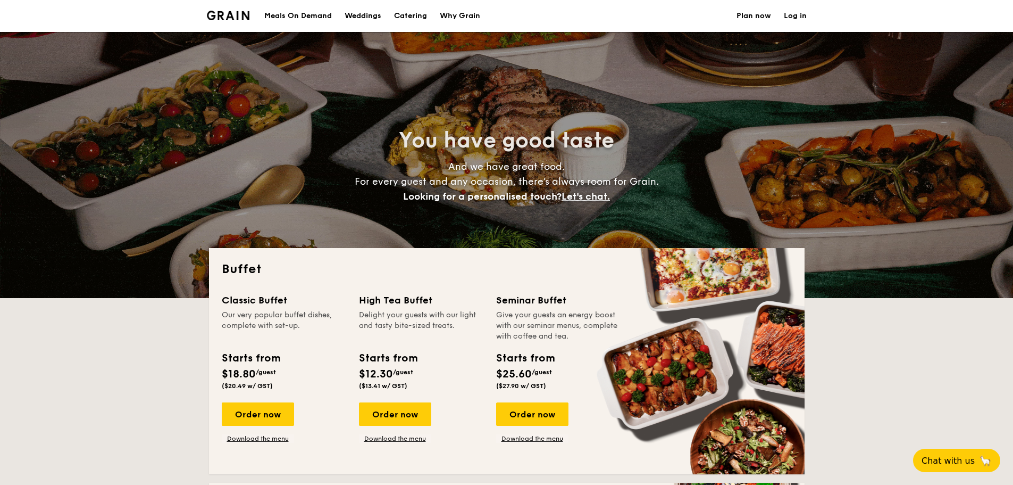
select select
